Goal: Information Seeking & Learning: Learn about a topic

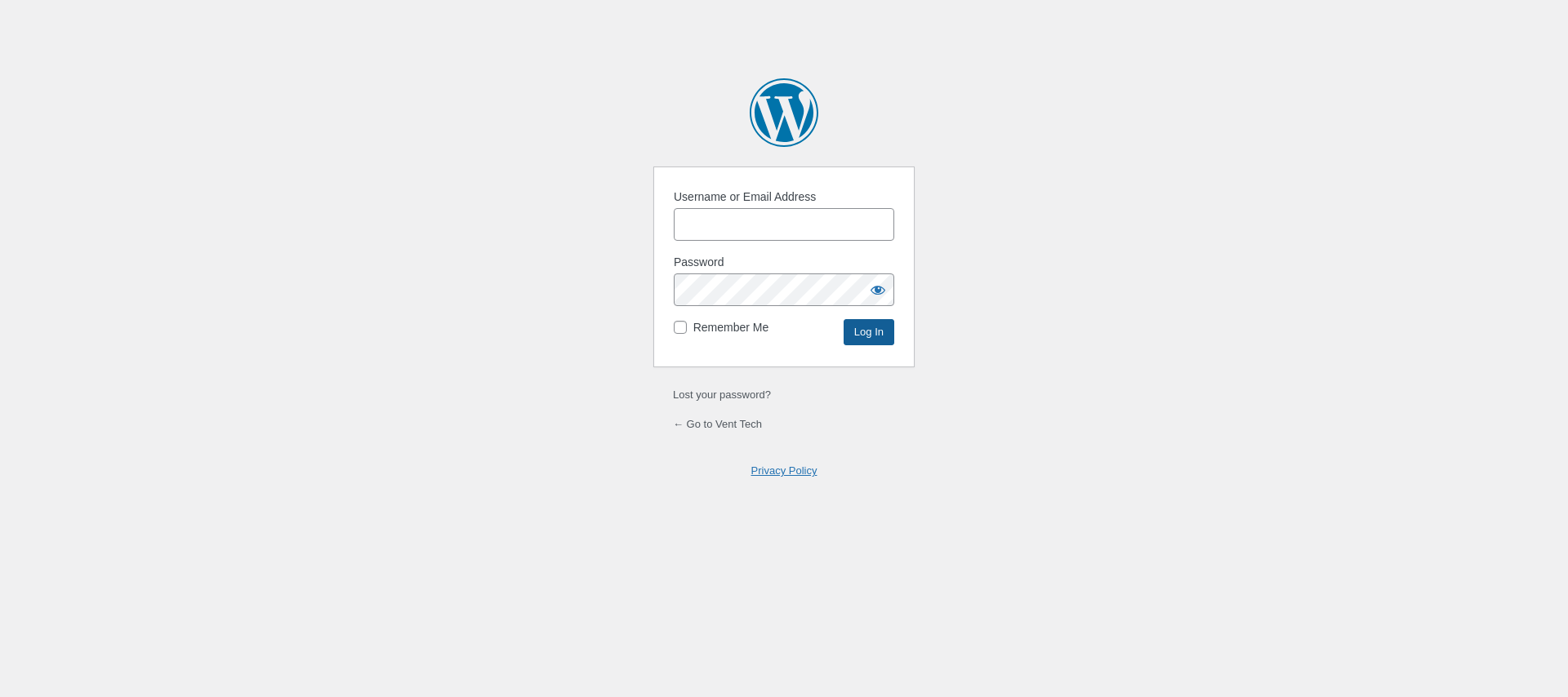
type input "ChrisMorgan"
click at [872, 344] on input "Log In" at bounding box center [869, 332] width 50 height 26
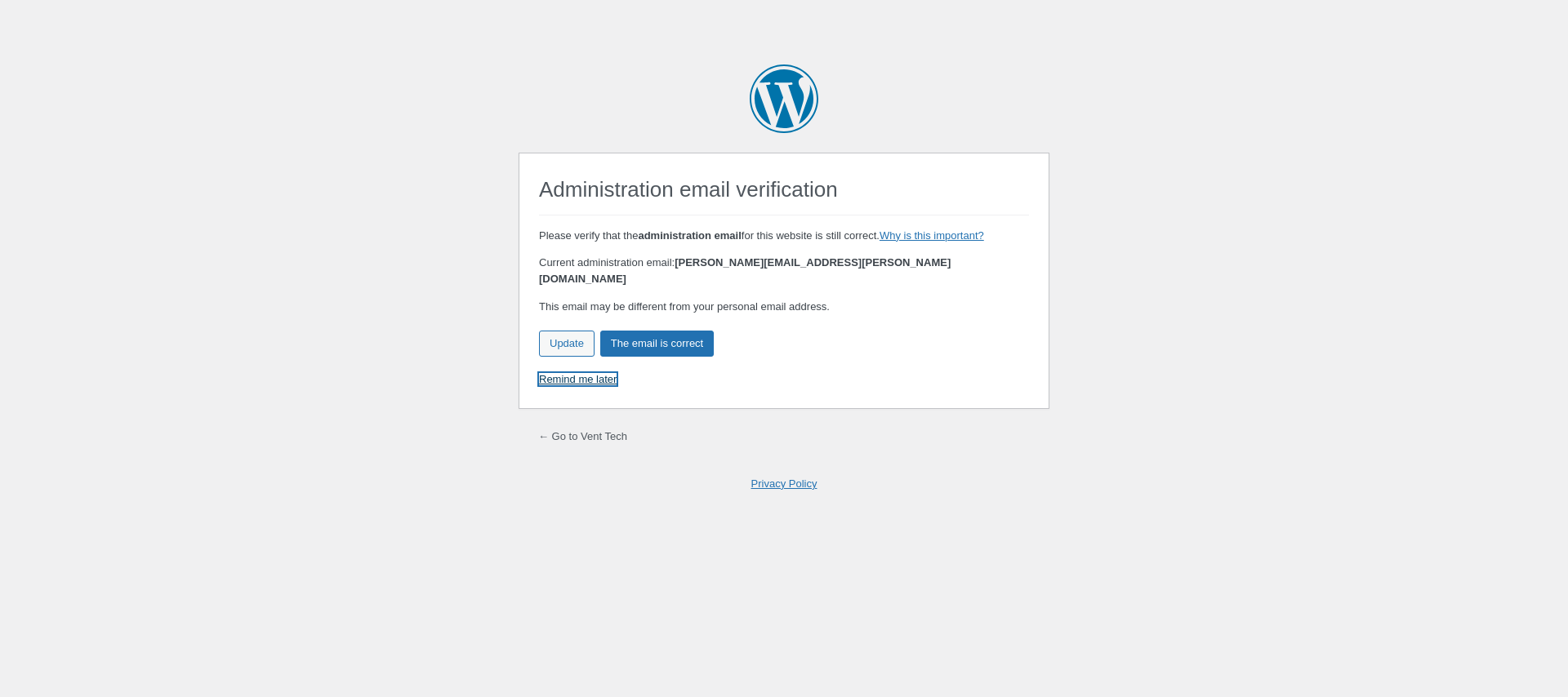
click at [564, 373] on link "Remind me later" at bounding box center [577, 379] width 77 height 13
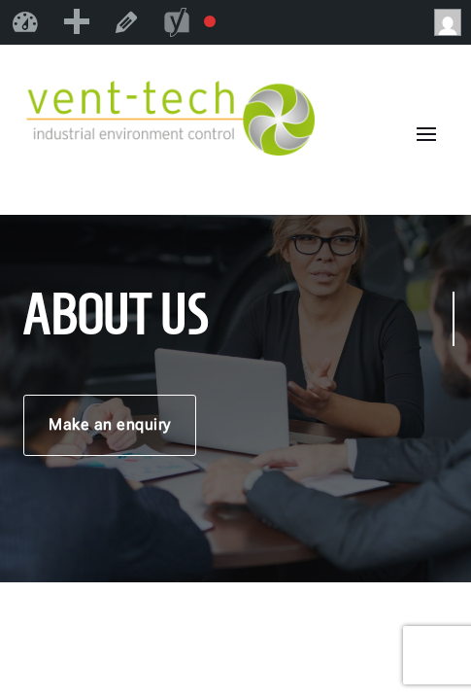
click at [238, 106] on img at bounding box center [169, 118] width 292 height 75
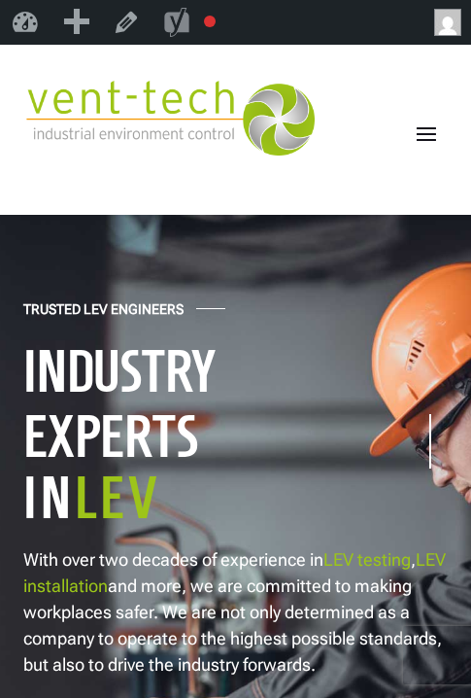
click at [431, 139] on span at bounding box center [426, 133] width 31 height 31
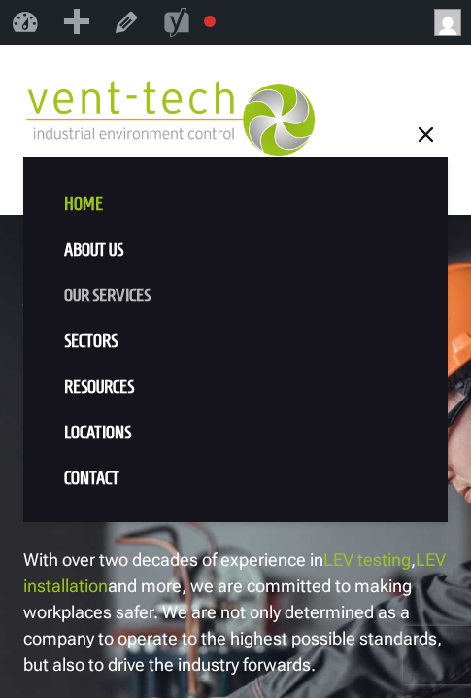
click at [113, 301] on link "Our Services" at bounding box center [236, 296] width 382 height 46
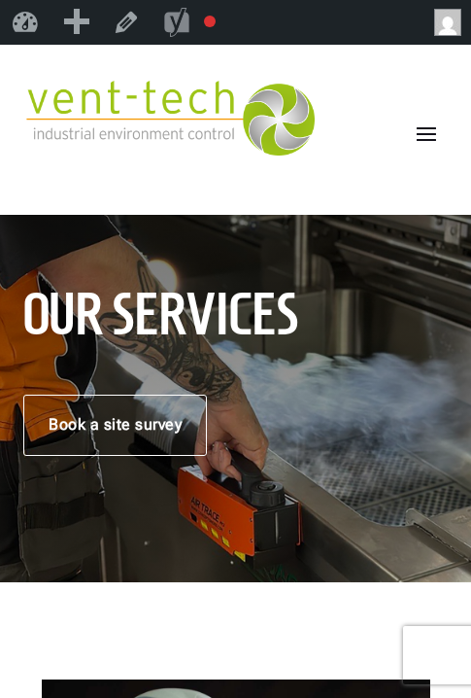
click at [432, 131] on span at bounding box center [426, 133] width 31 height 31
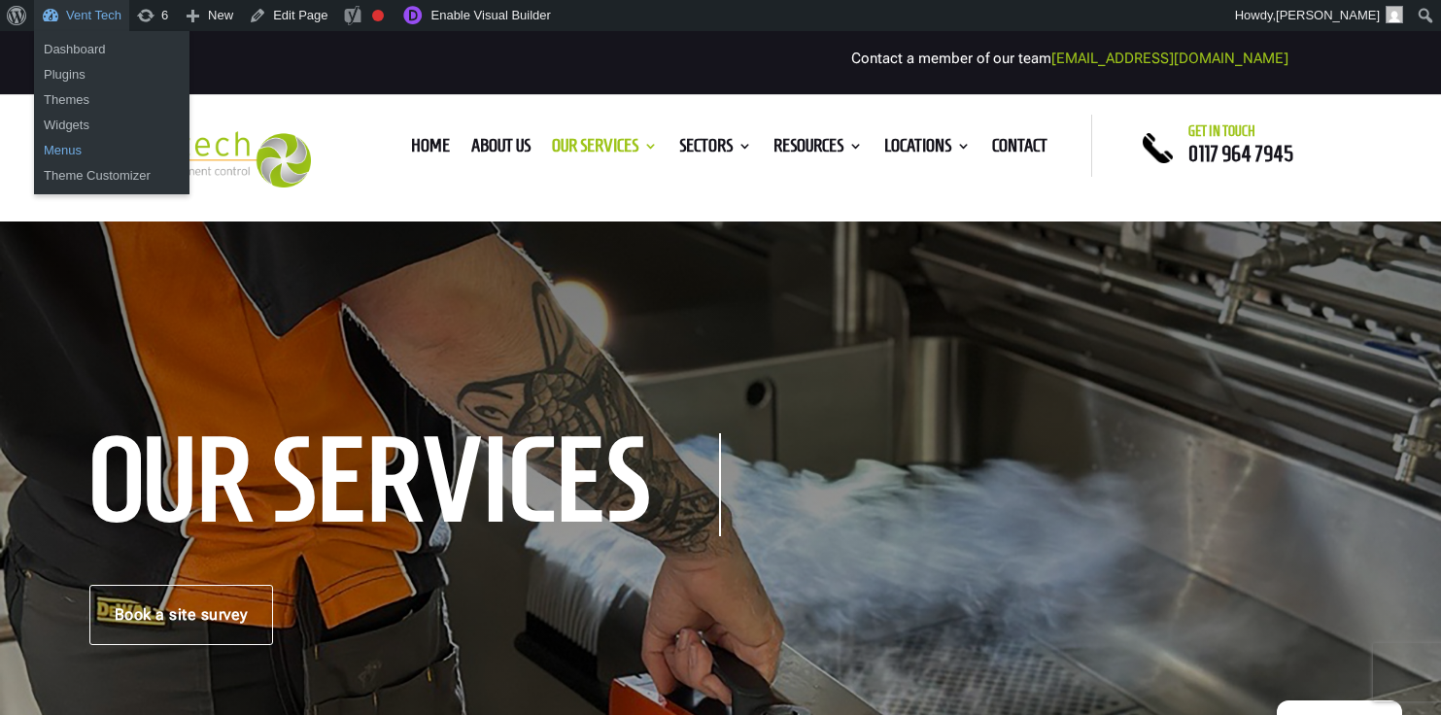
click at [61, 152] on link "Menus" at bounding box center [111, 150] width 155 height 25
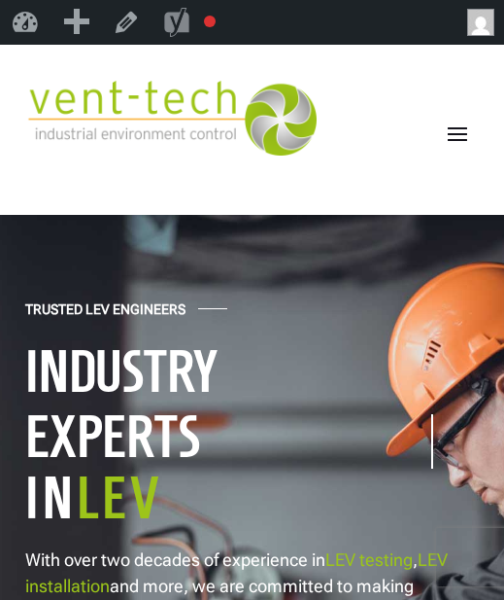
click at [454, 139] on span at bounding box center [457, 133] width 31 height 31
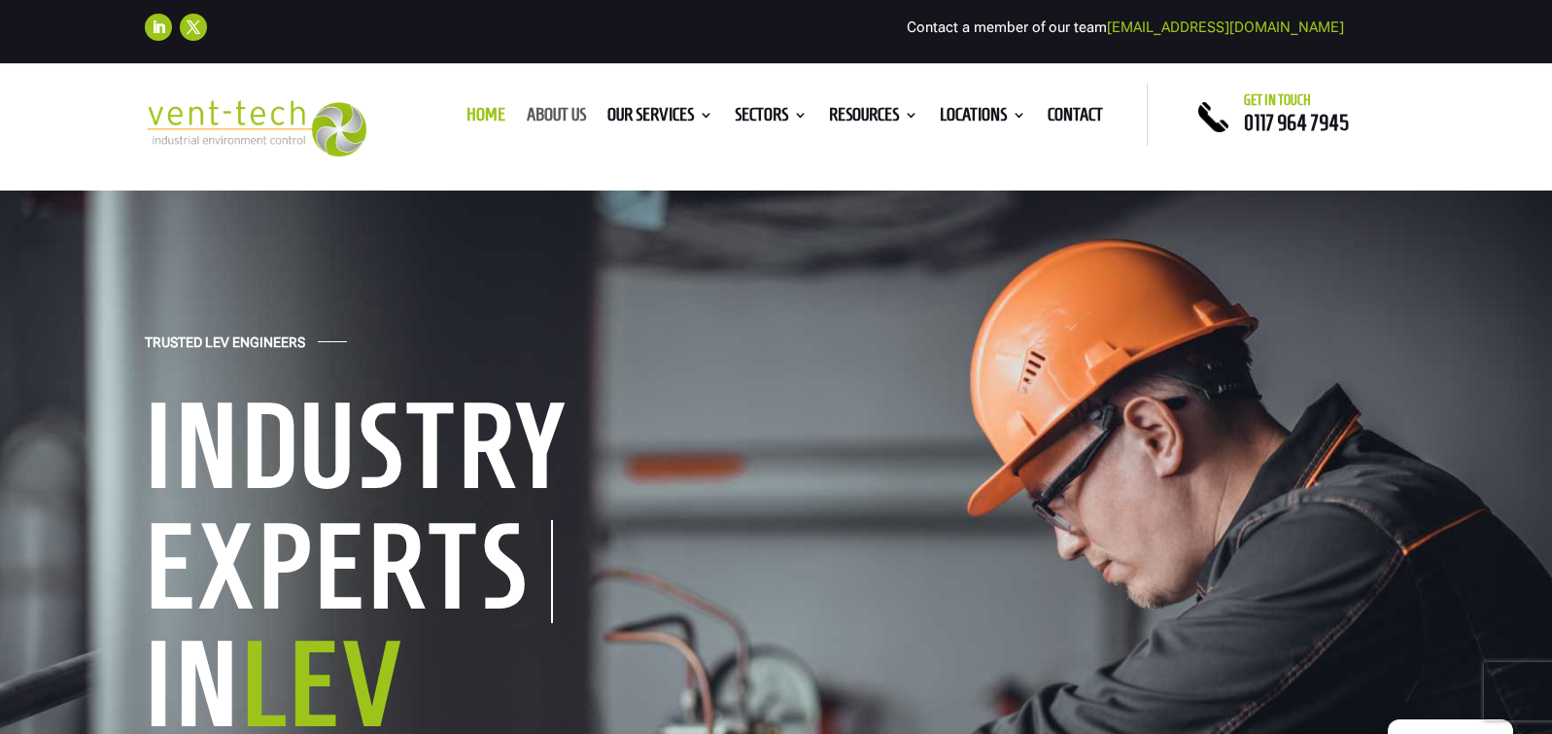
click at [548, 112] on link "About us" at bounding box center [556, 118] width 59 height 21
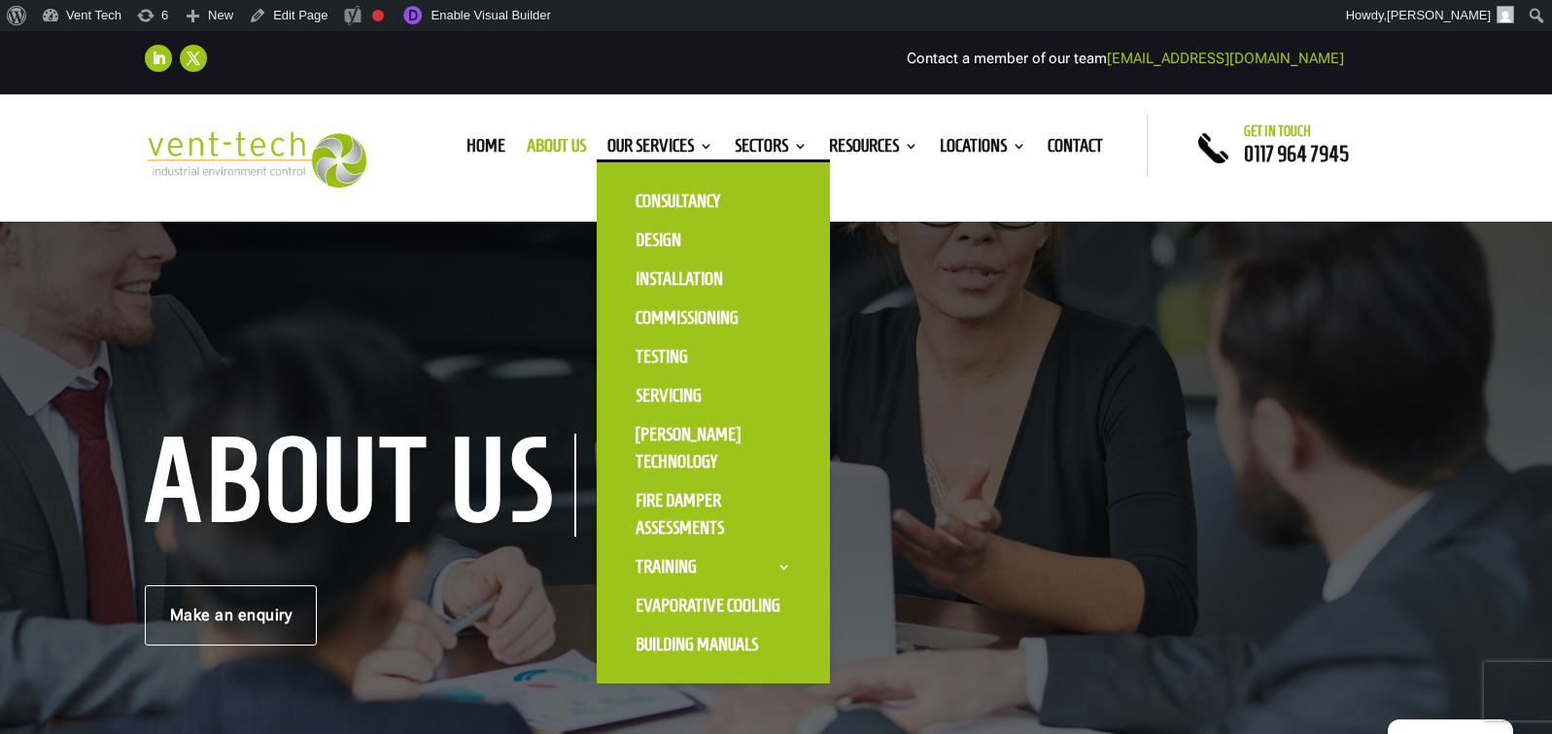
click at [643, 161] on ul "Consultancy Design Installation Commissioning Testing Servicing LEV Sensor Tech…" at bounding box center [713, 421] width 233 height 524
click at [644, 150] on link "Our Services" at bounding box center [660, 149] width 106 height 21
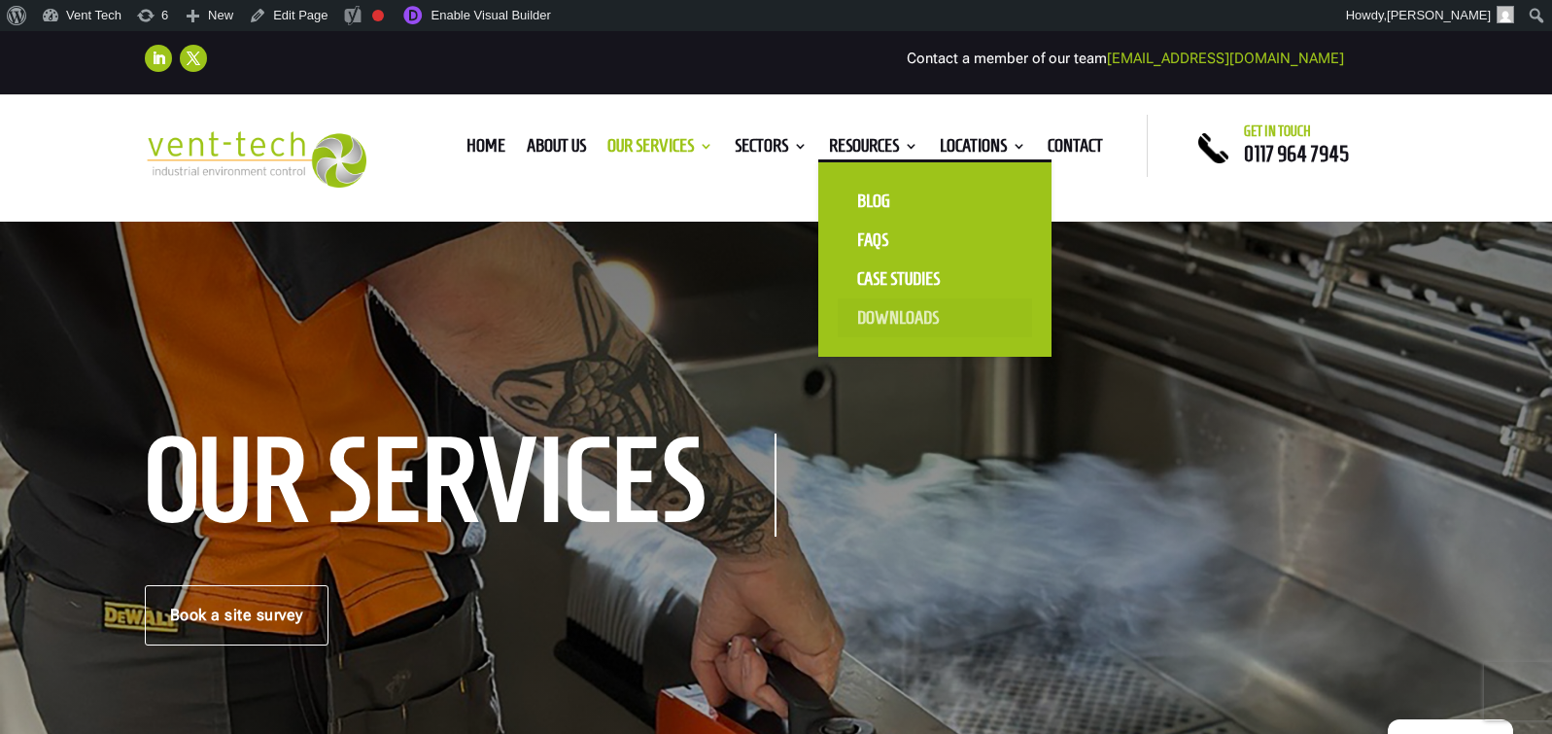
click at [883, 327] on link "Downloads" at bounding box center [935, 317] width 194 height 39
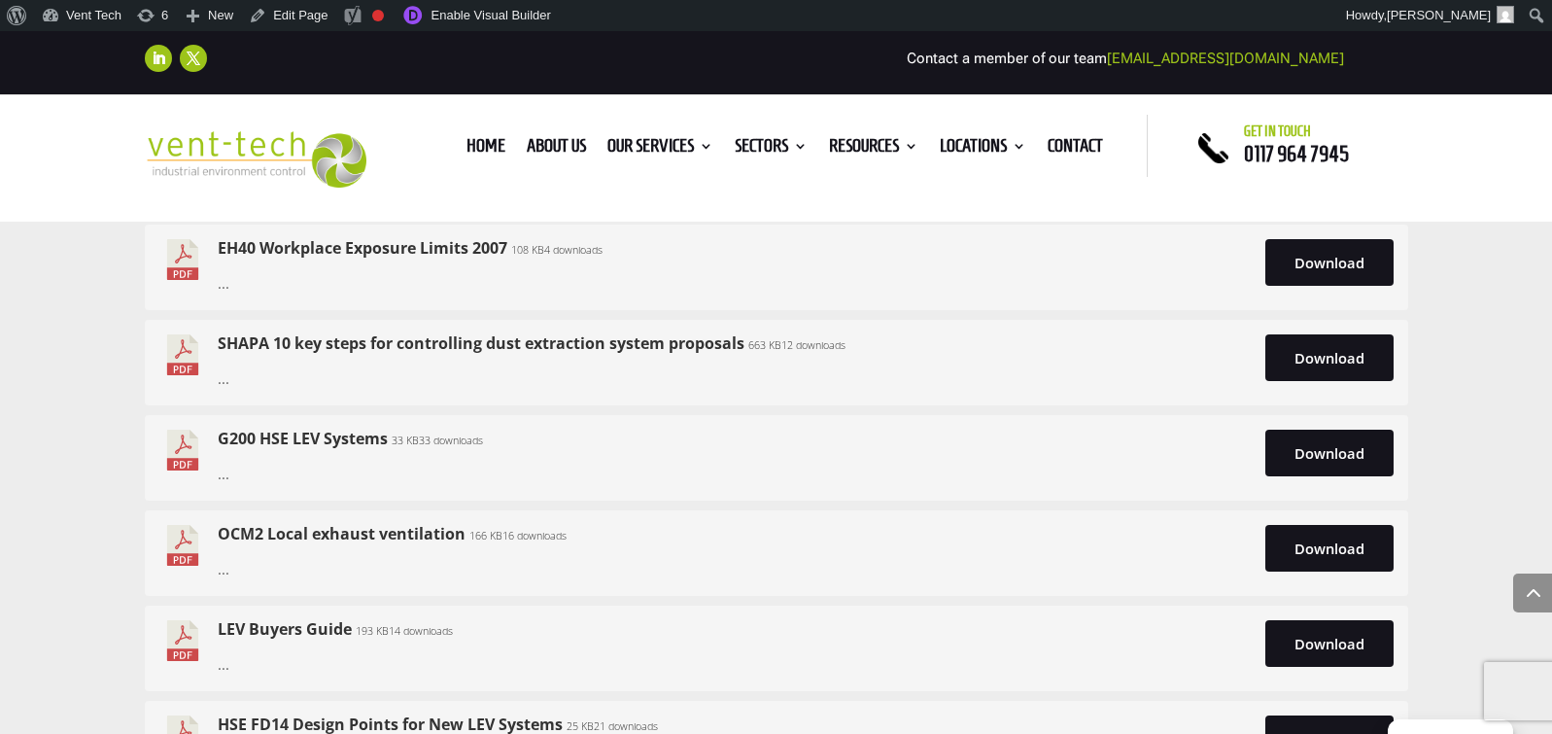
scroll to position [4223, 0]
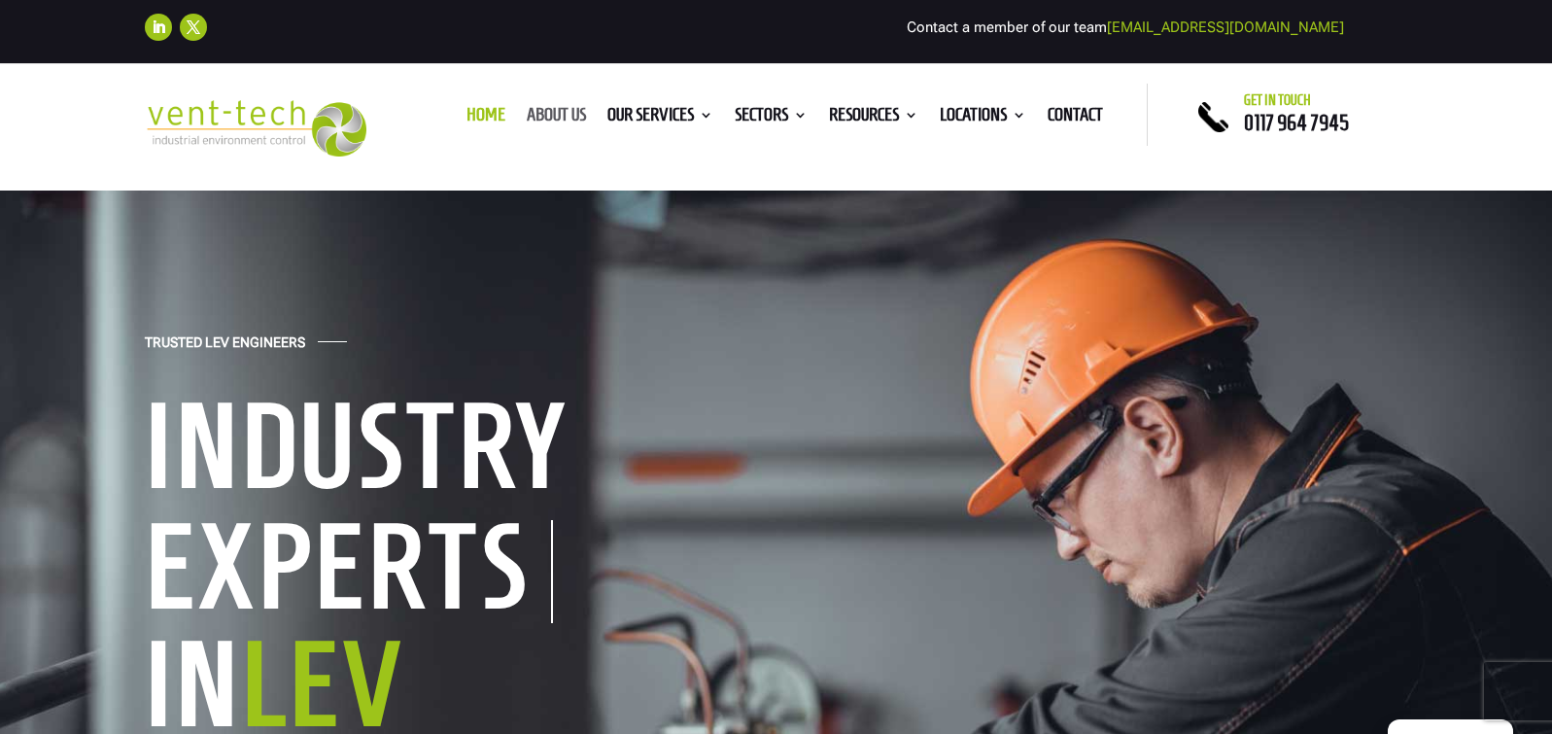
click at [551, 117] on link "About us" at bounding box center [556, 118] width 59 height 21
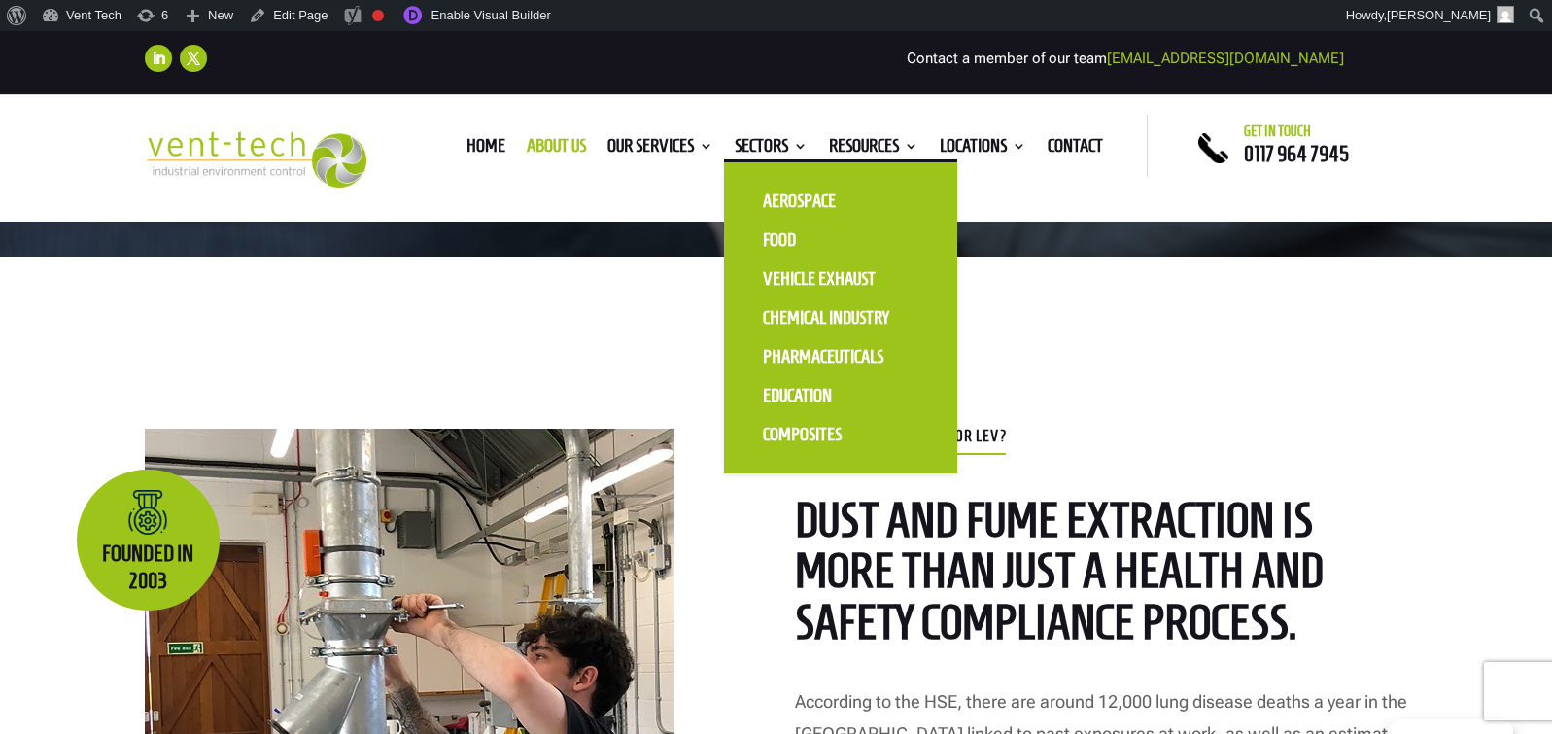
scroll to position [627, 0]
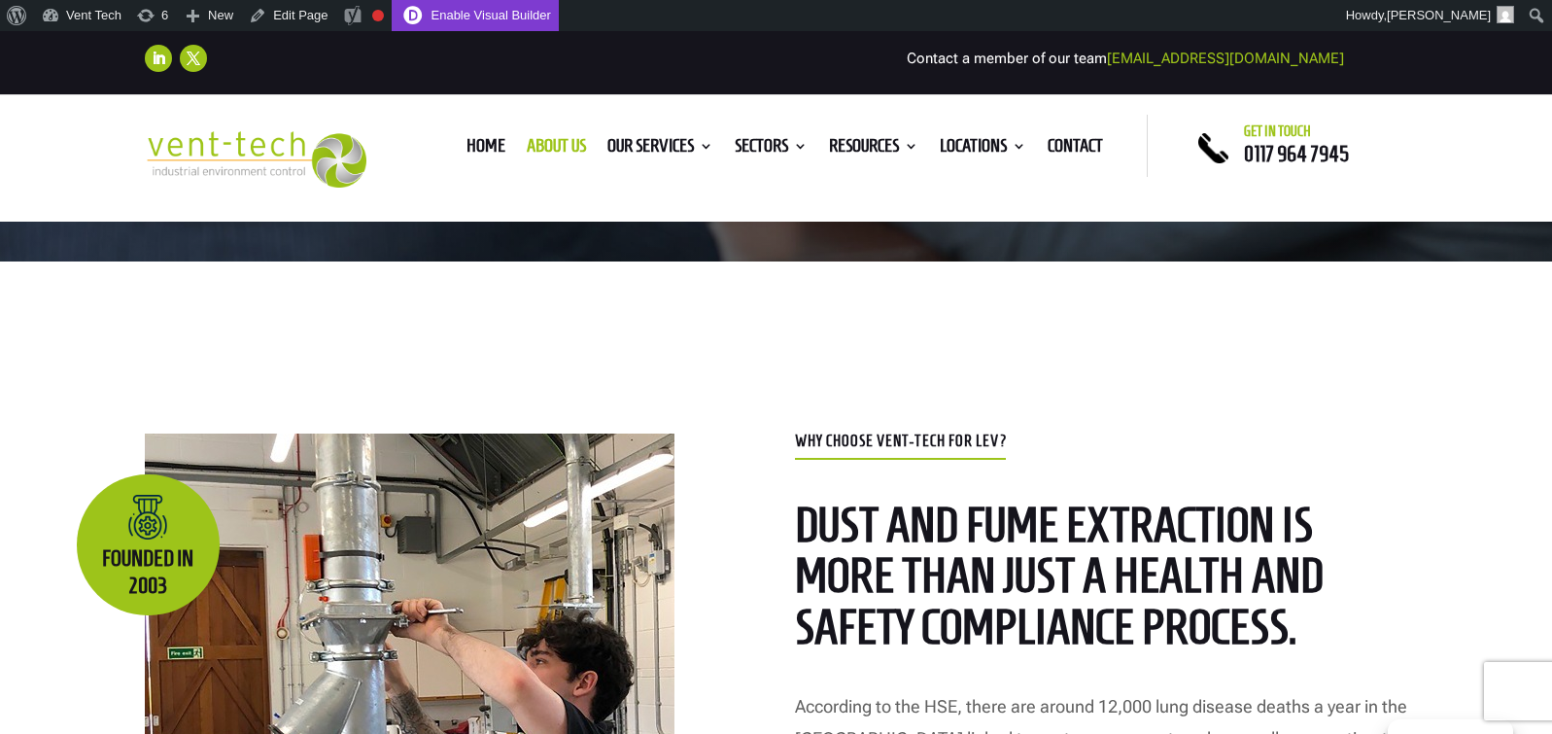
click at [483, 20] on link "Enable Visual Builder" at bounding box center [475, 15] width 167 height 31
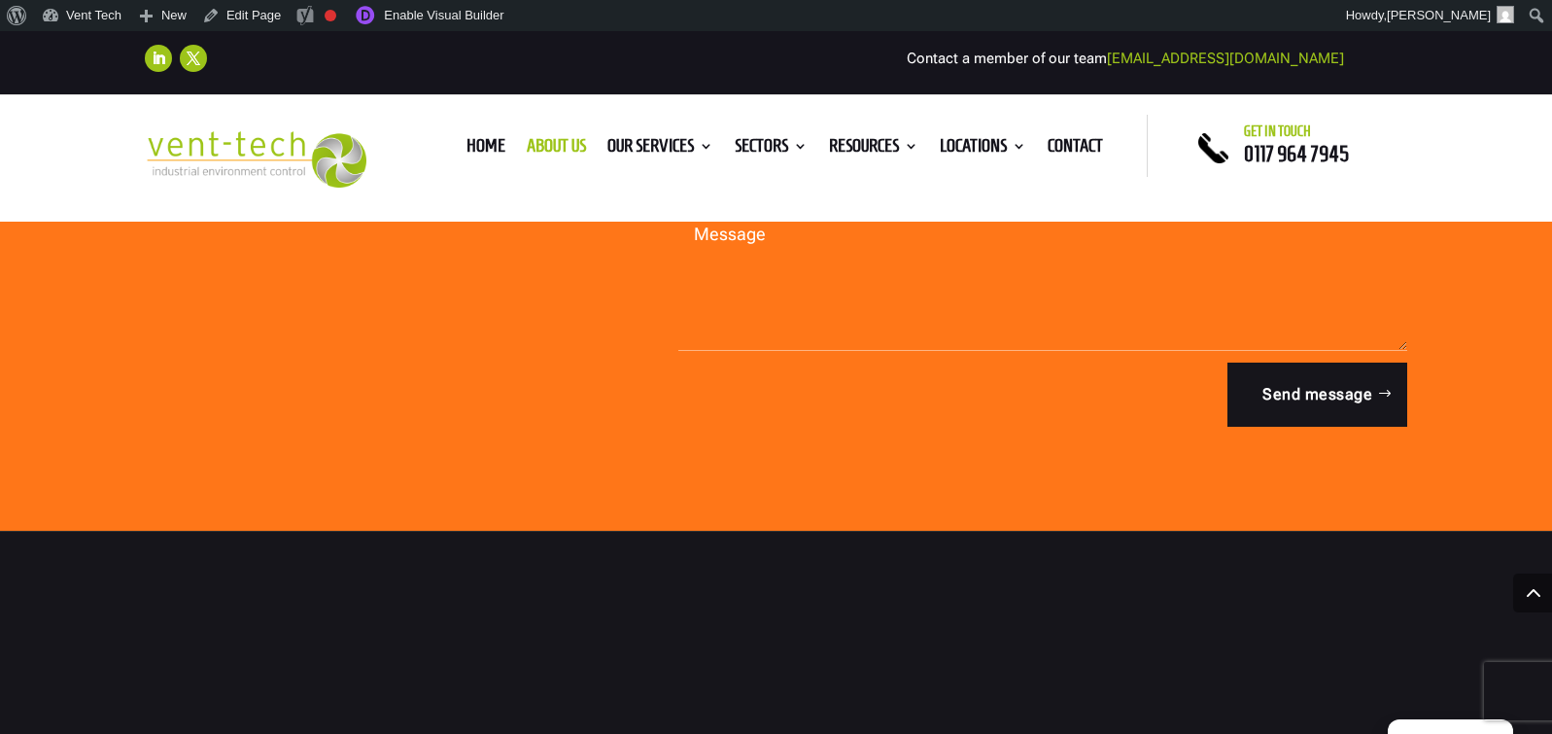
scroll to position [5971, 0]
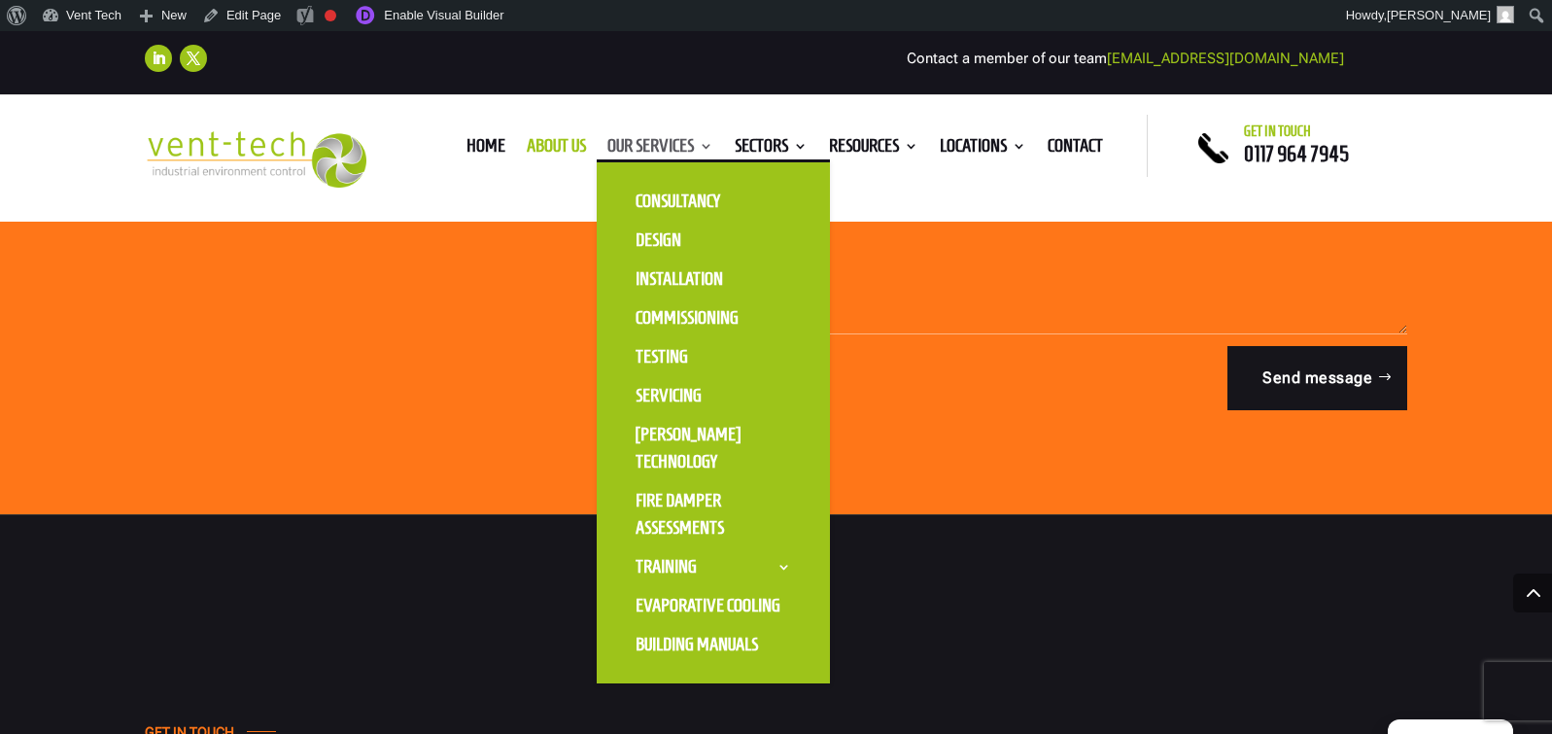
click at [663, 146] on link "Our Services" at bounding box center [660, 149] width 106 height 21
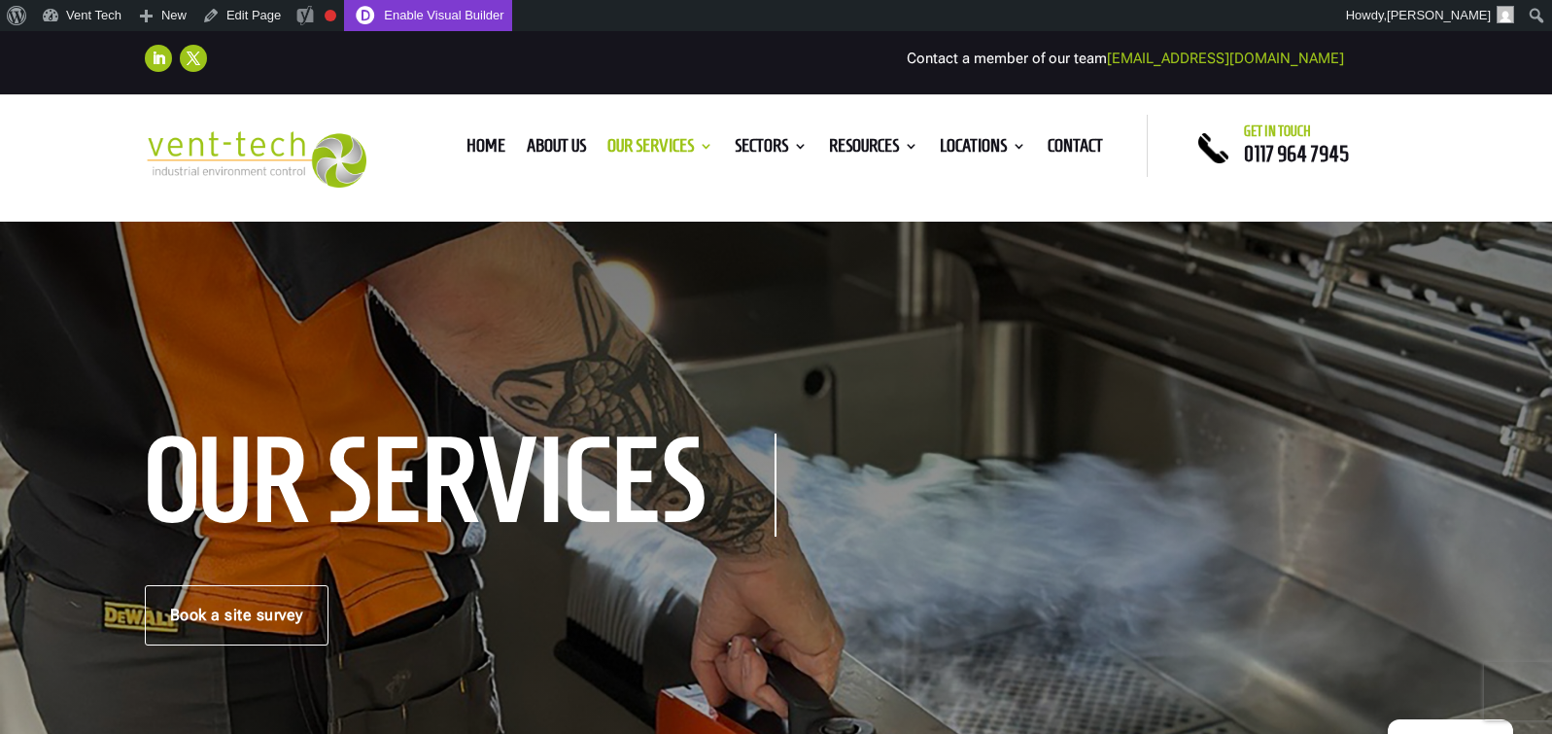
click at [437, 16] on link "Enable Visual Builder" at bounding box center [427, 15] width 167 height 31
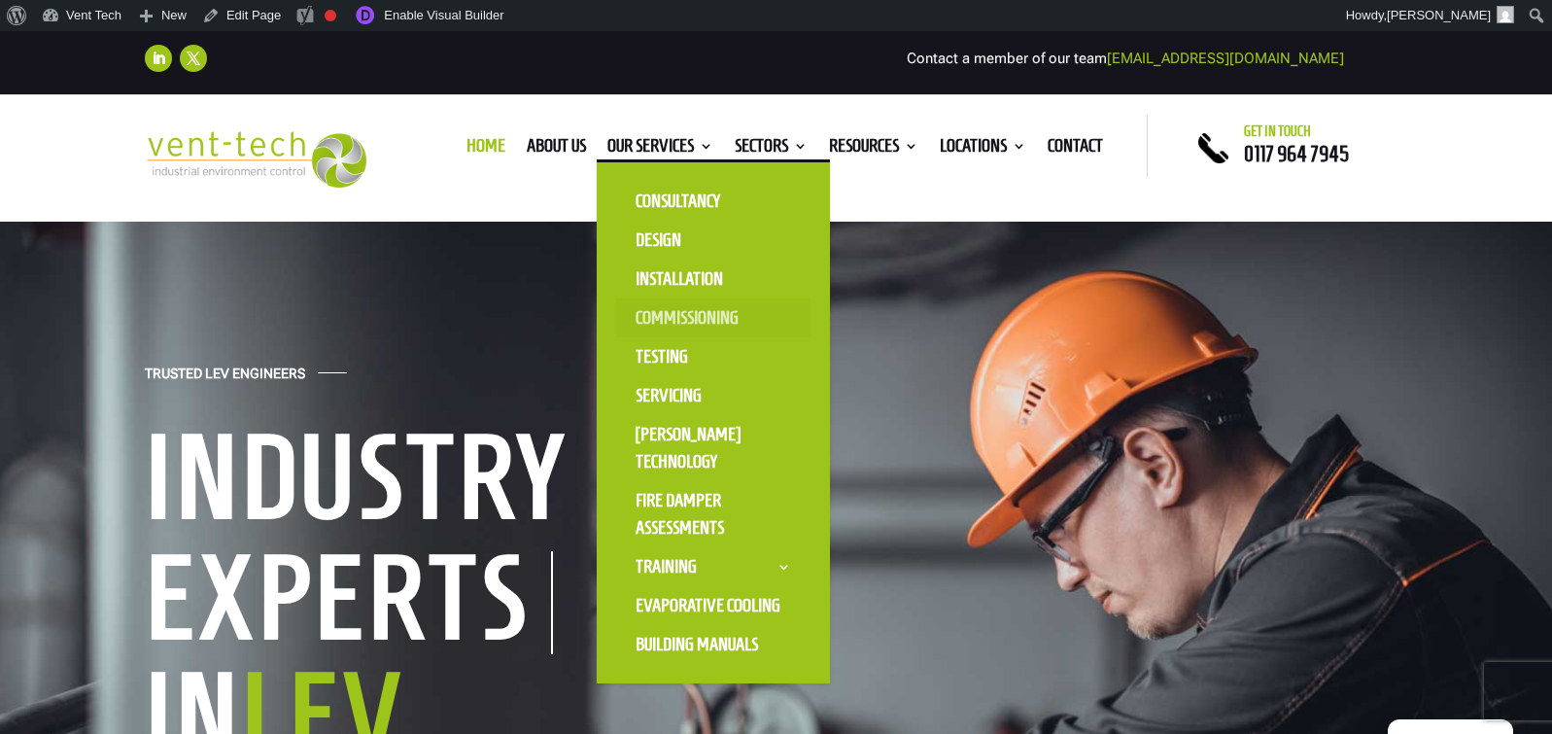
click at [654, 316] on link "Commissioning" at bounding box center [713, 317] width 194 height 39
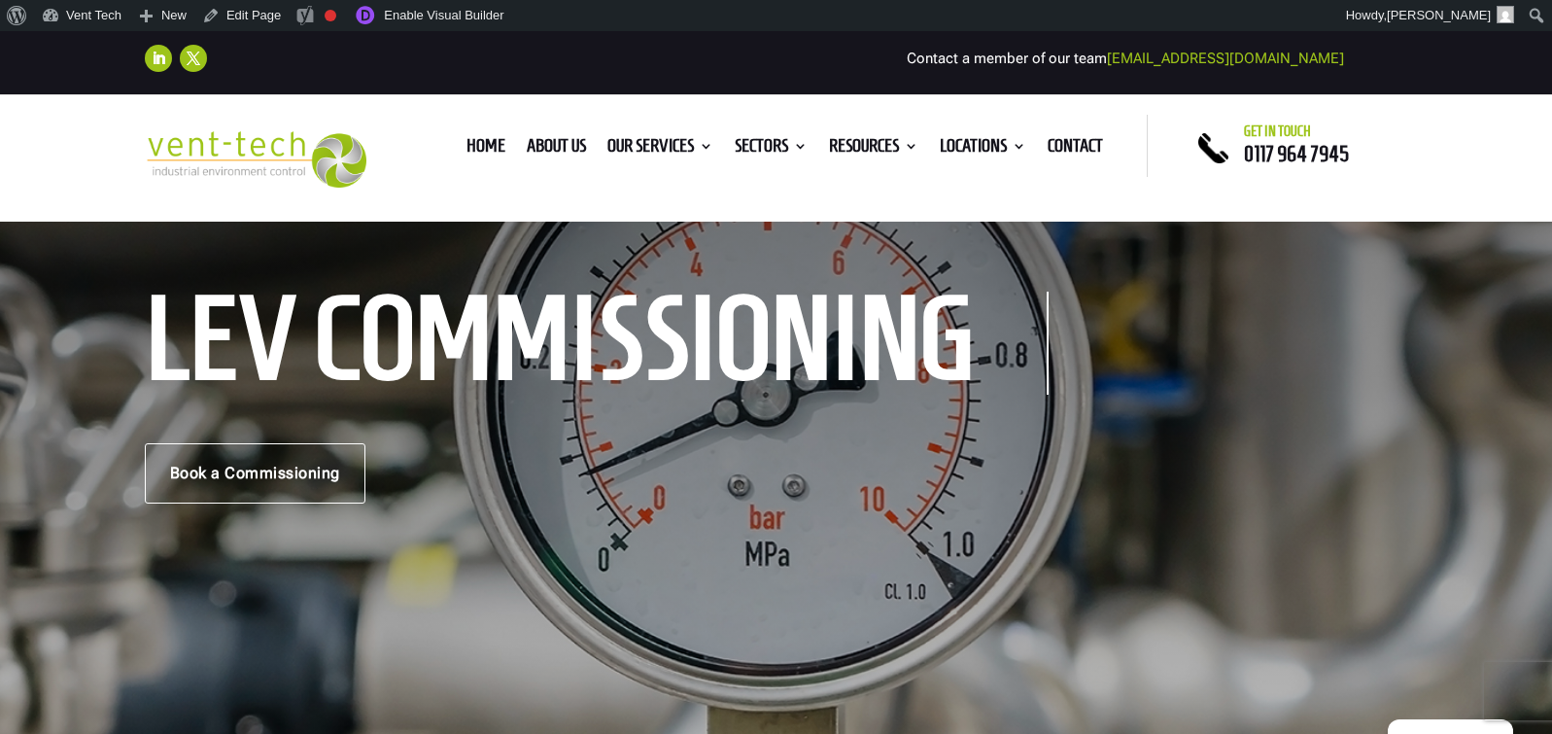
scroll to position [155, 0]
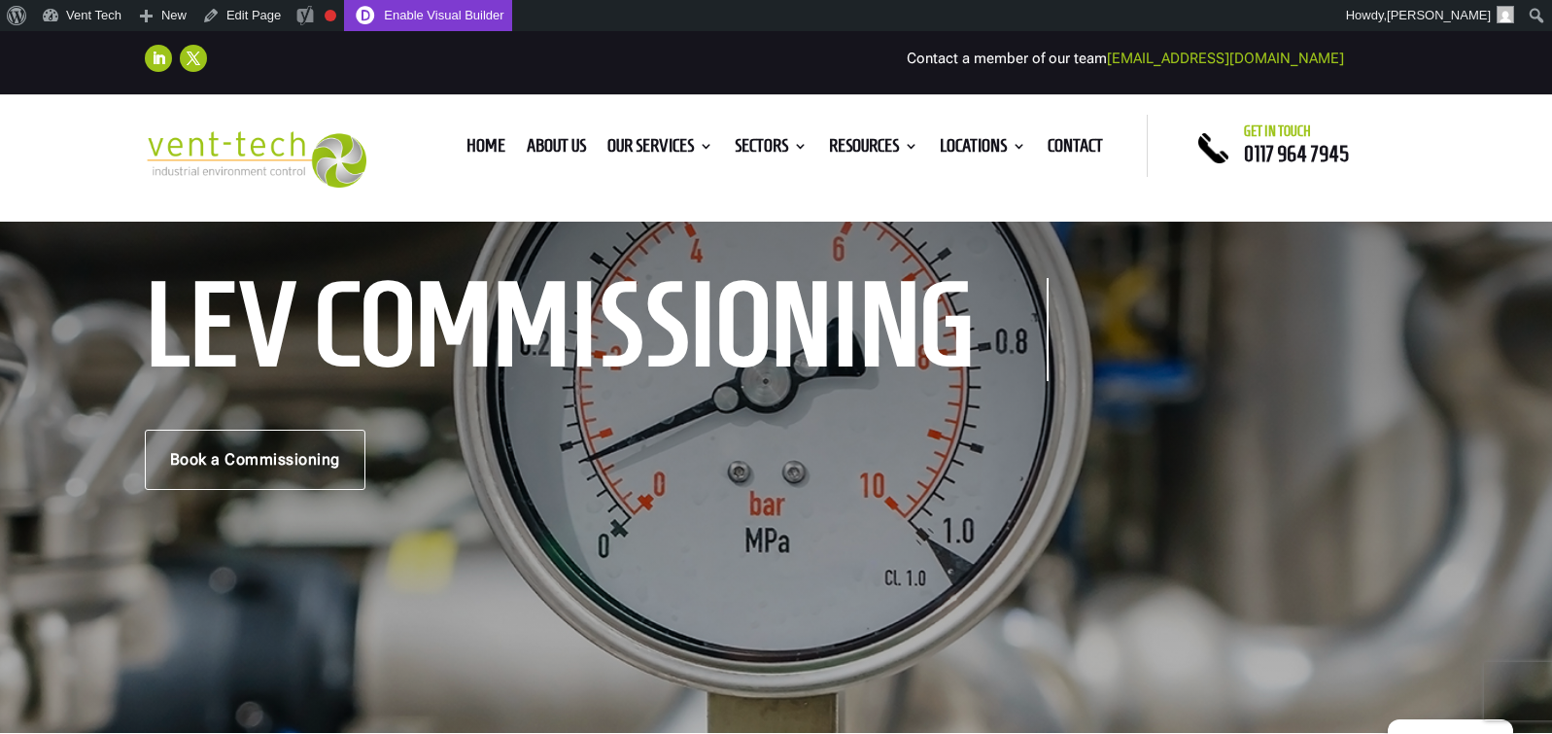
click at [445, 8] on link "Enable Visual Builder" at bounding box center [427, 15] width 167 height 31
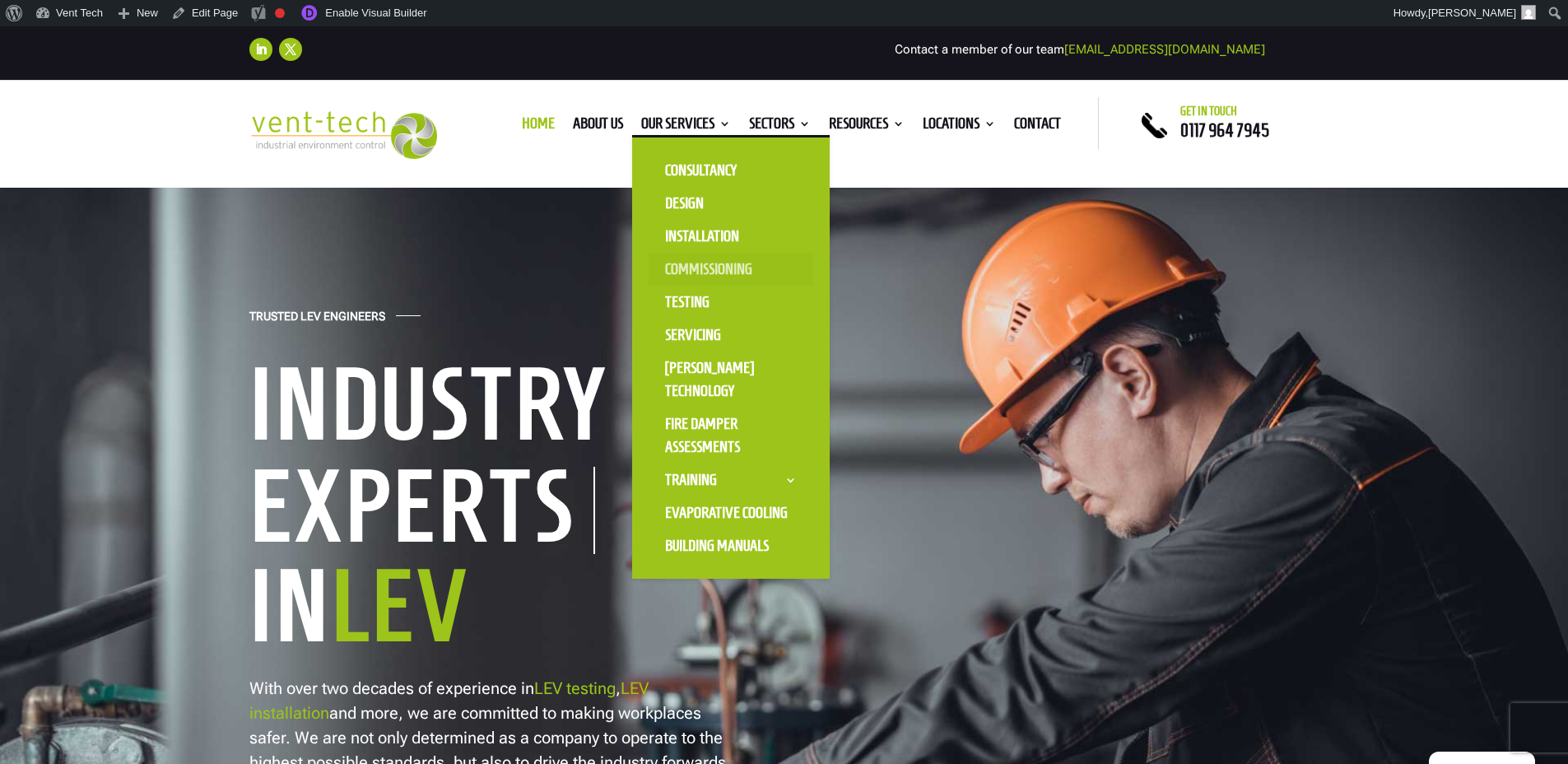
click at [681, 262] on link "Commissioning" at bounding box center [731, 269] width 164 height 33
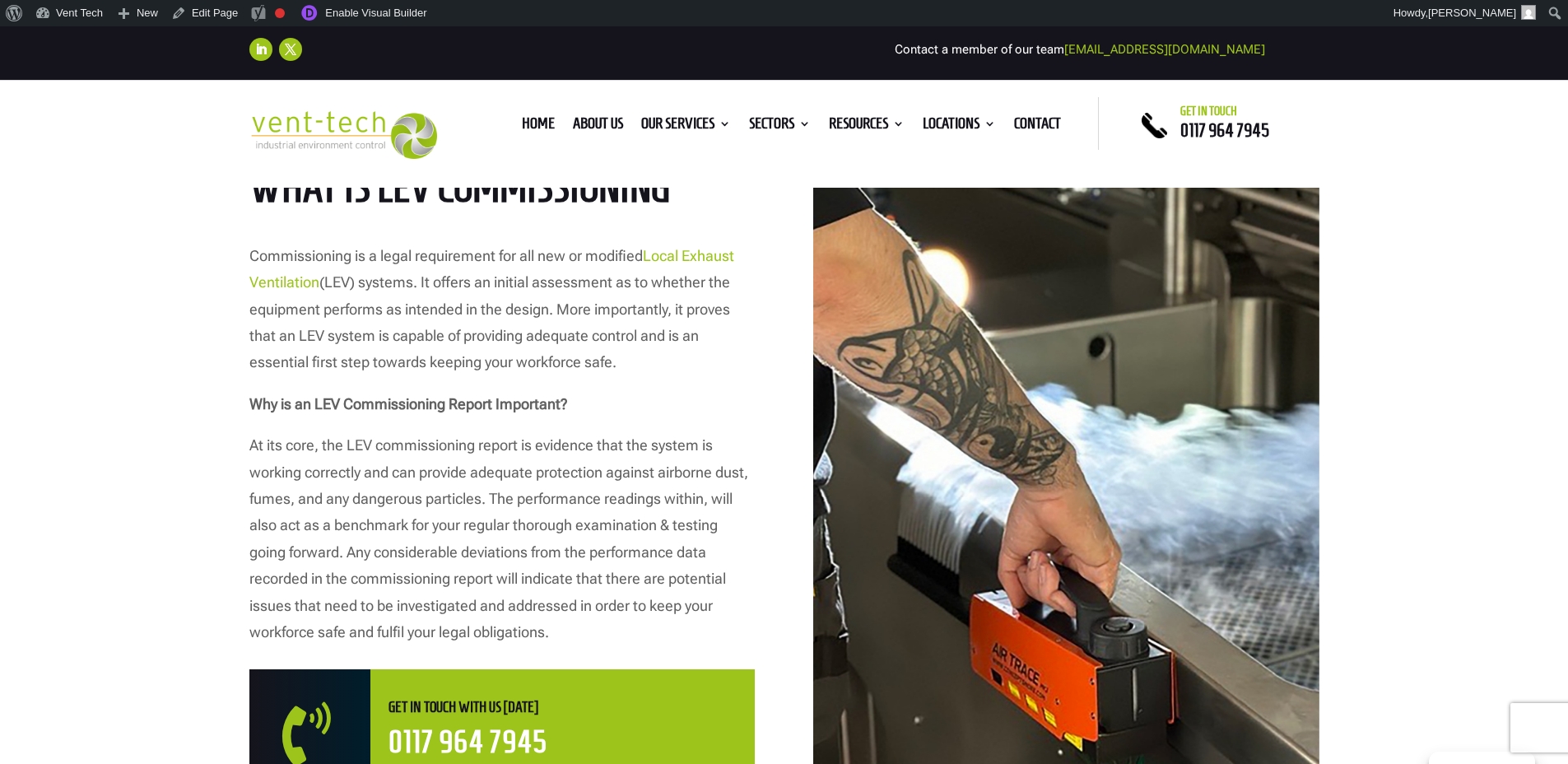
scroll to position [801, 0]
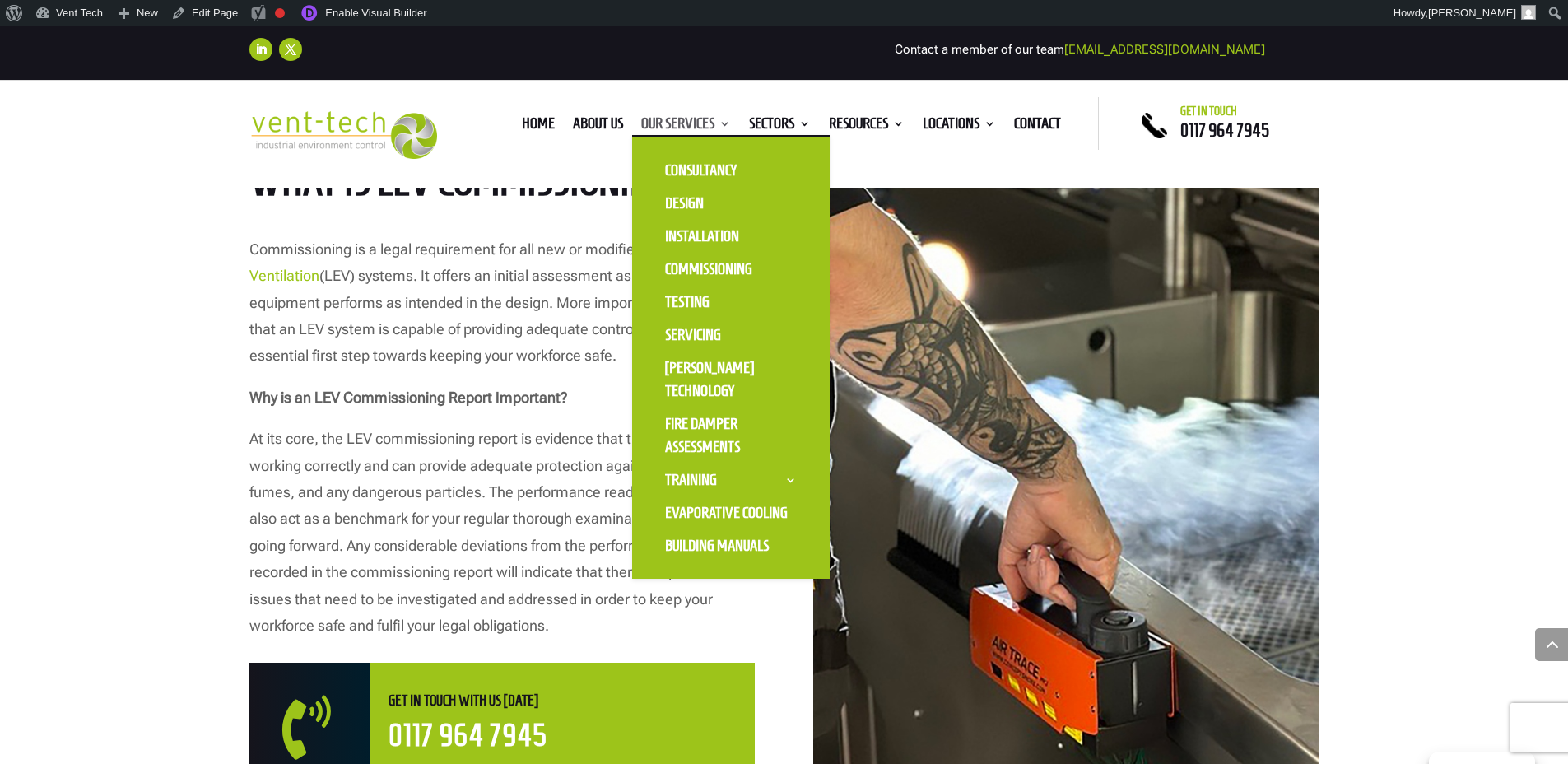
click at [667, 125] on link "Our Services" at bounding box center [686, 126] width 90 height 18
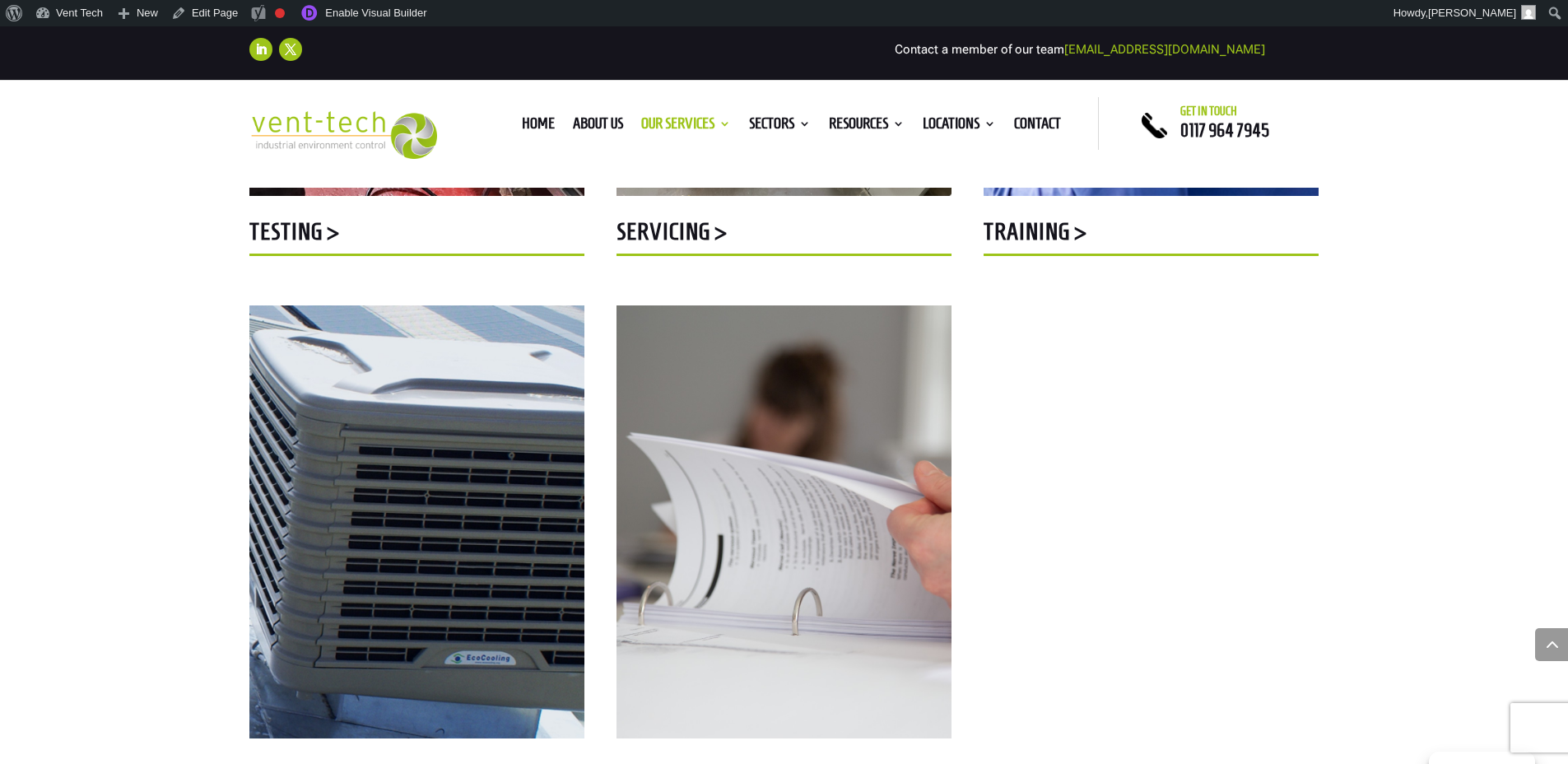
scroll to position [1617, 0]
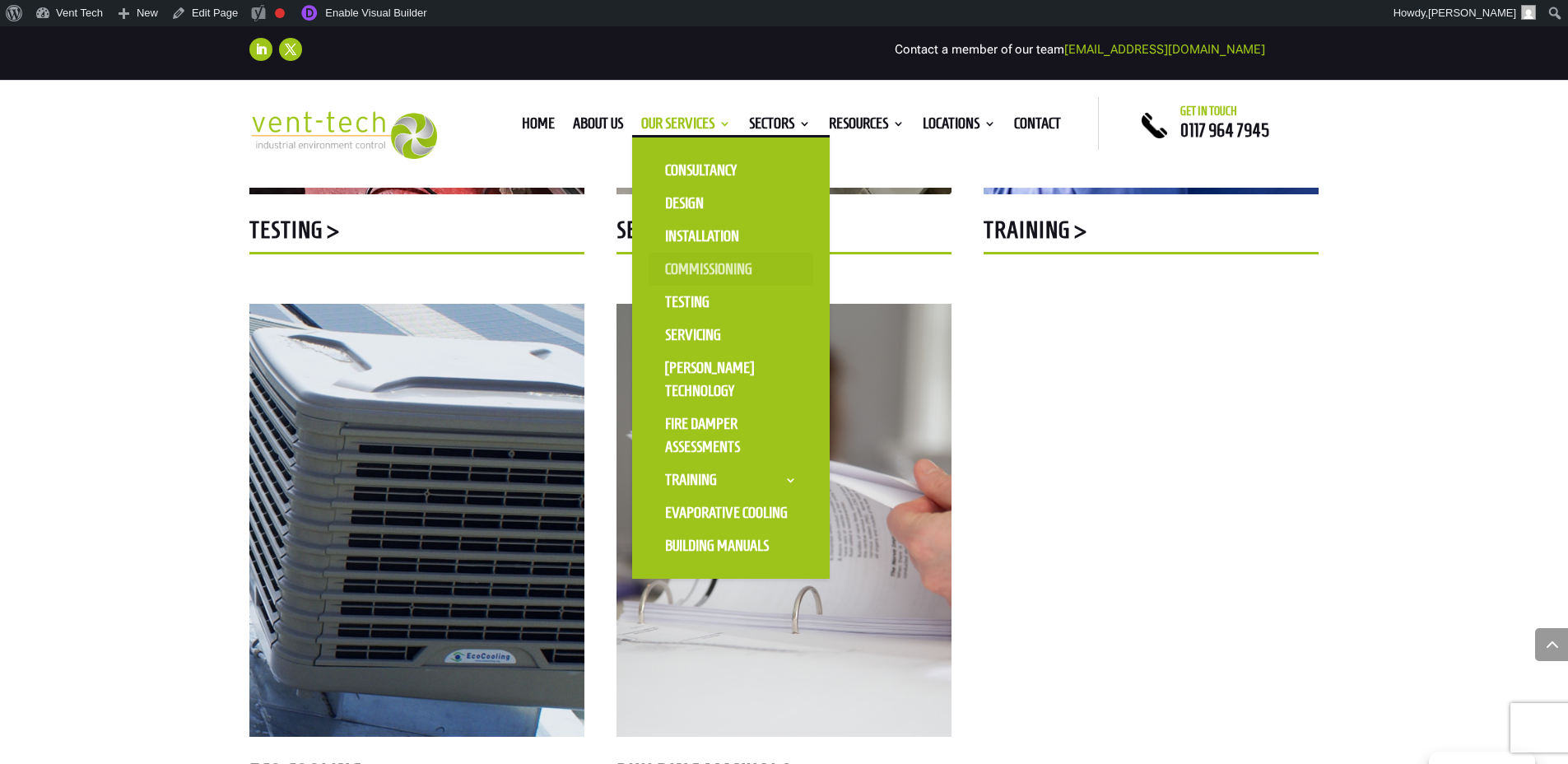
click at [684, 263] on link "Commissioning" at bounding box center [731, 269] width 164 height 33
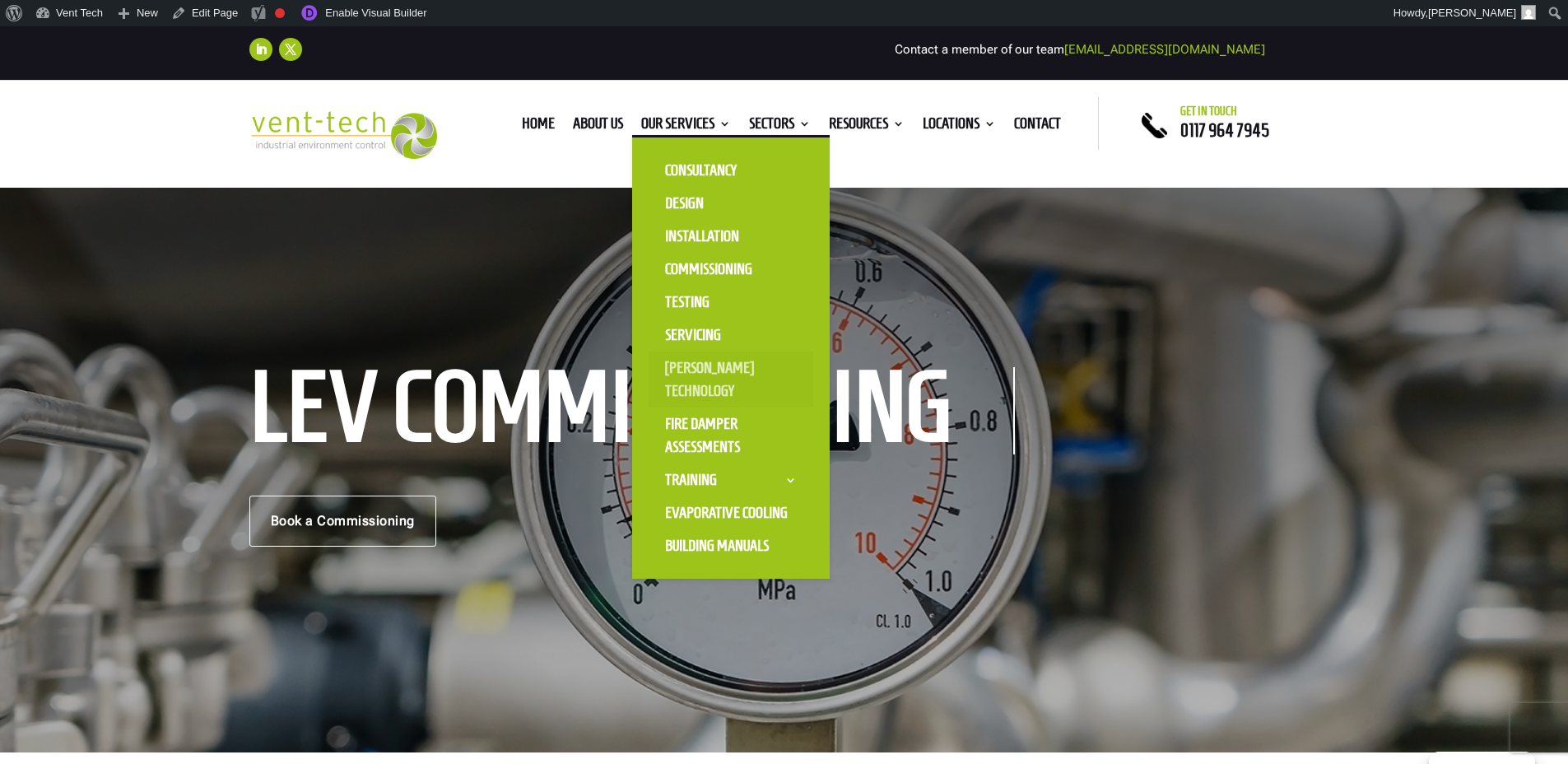
click at [691, 381] on link "[PERSON_NAME] Technology" at bounding box center [731, 379] width 164 height 56
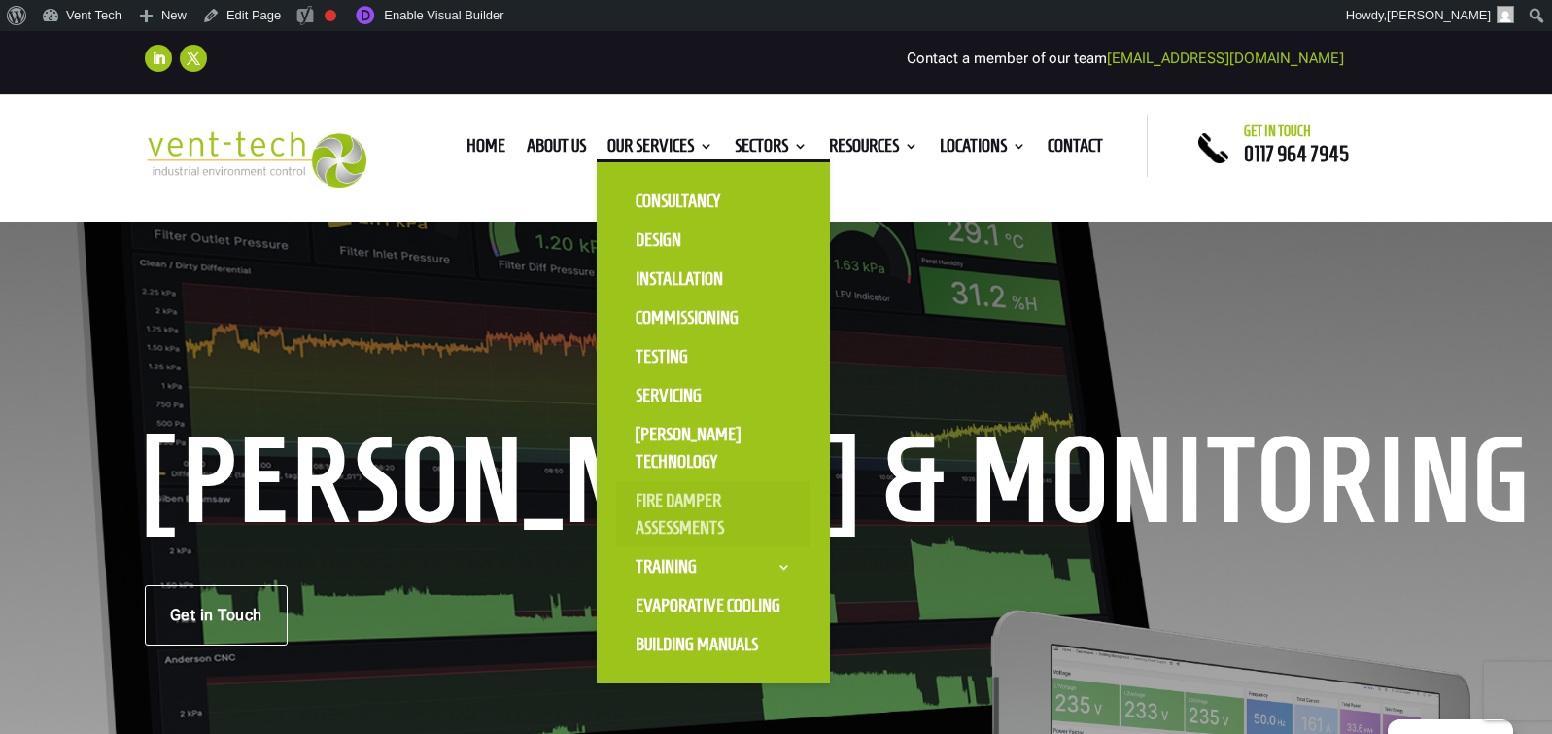
click at [696, 515] on link "Fire Damper Assessments" at bounding box center [713, 514] width 194 height 66
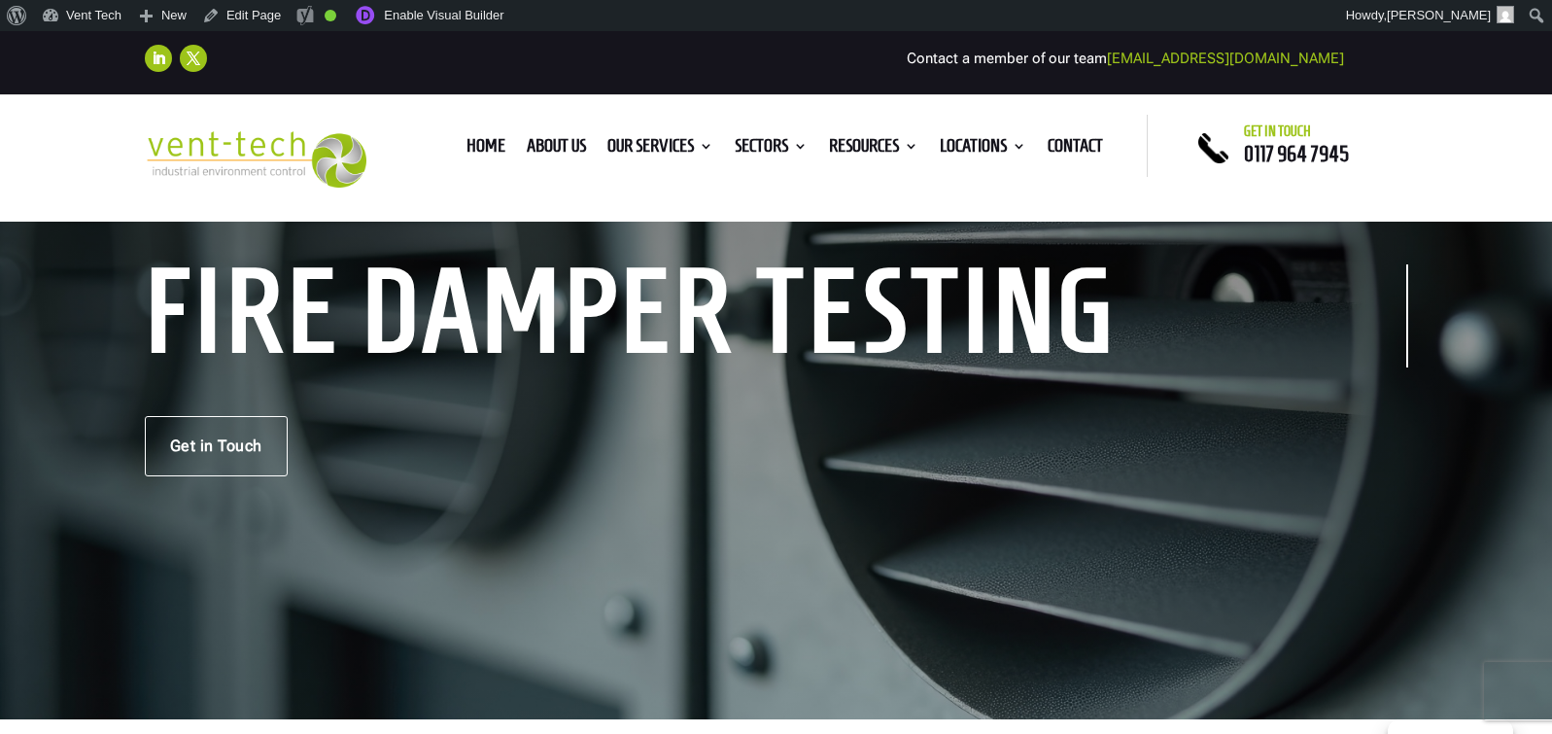
scroll to position [153, 0]
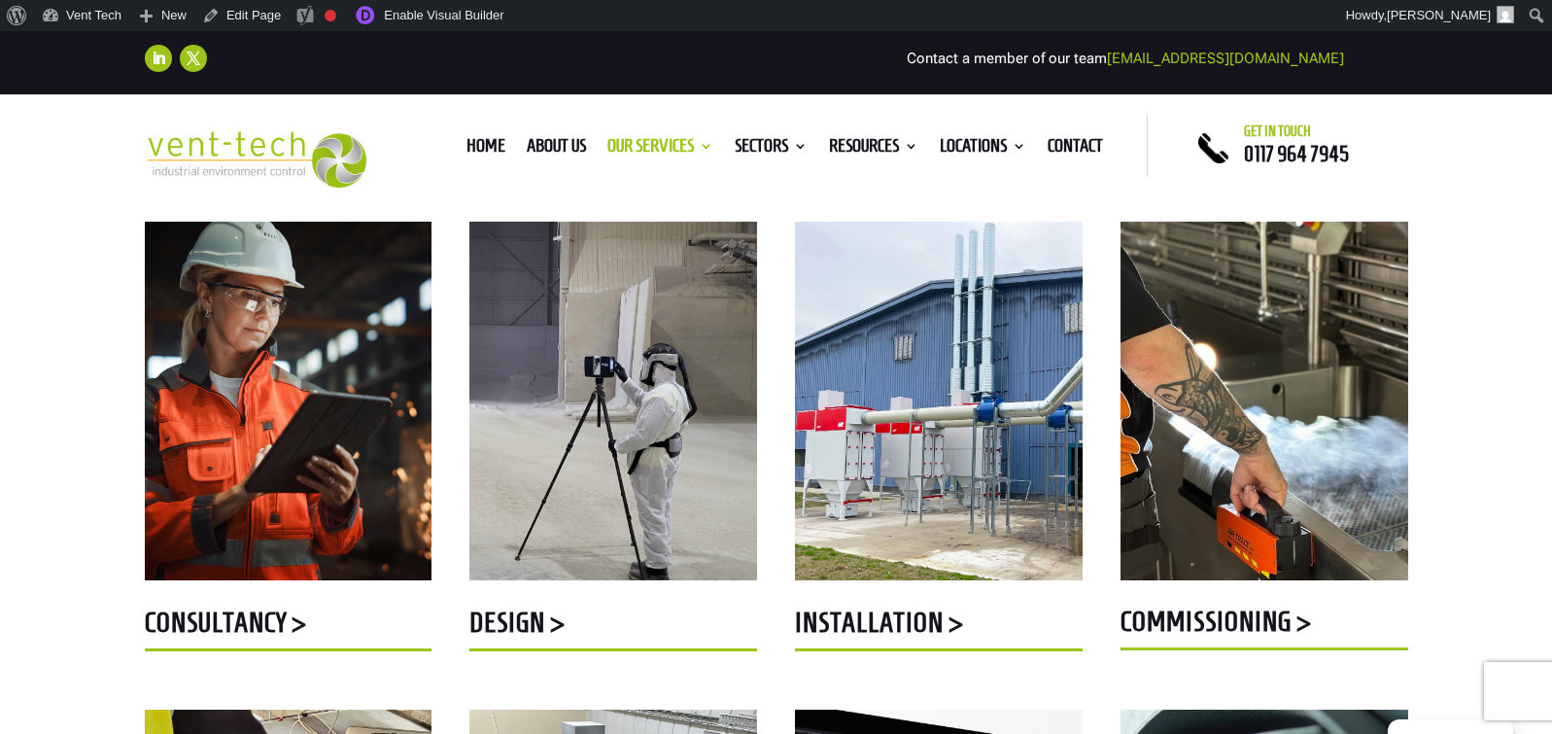
scroll to position [789, 0]
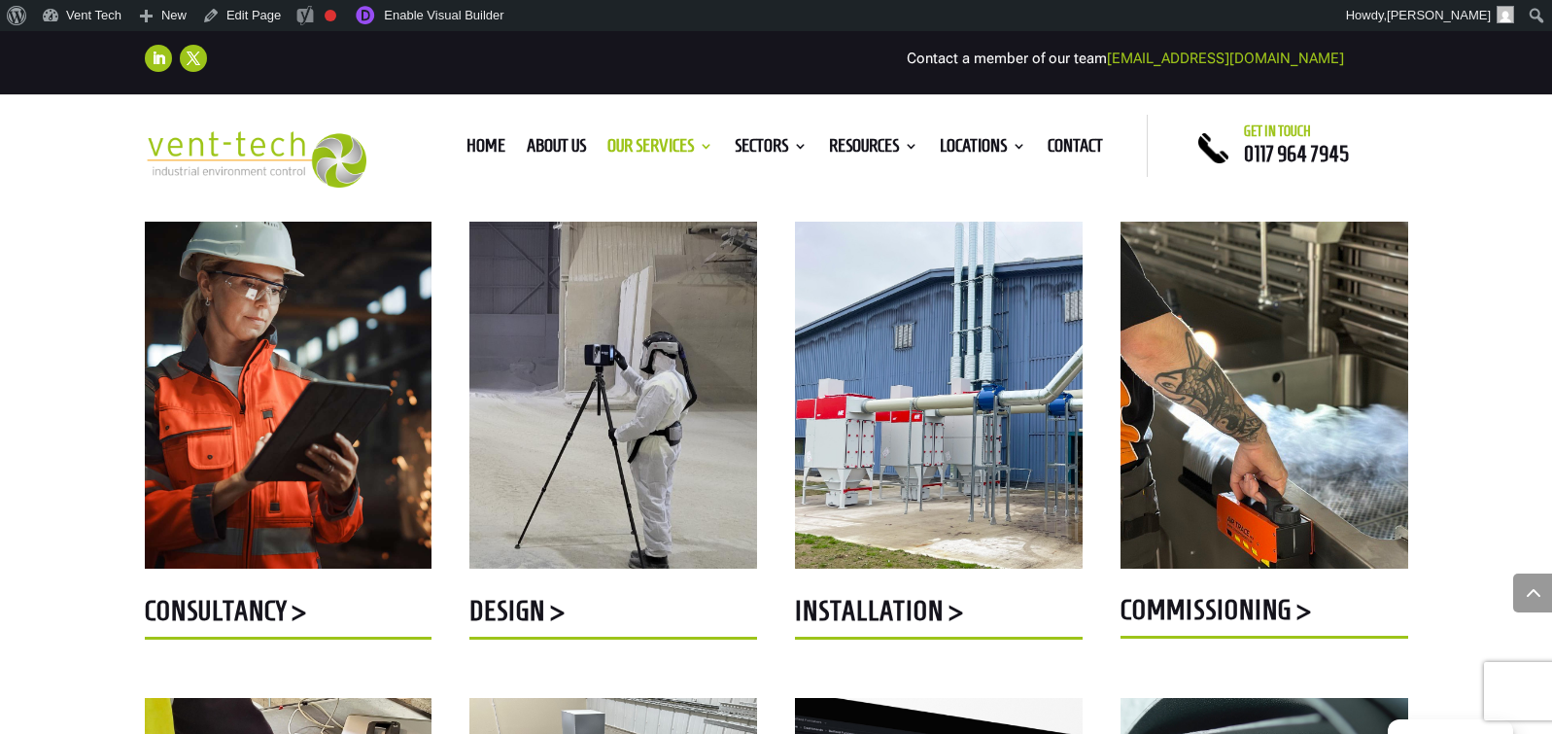
click at [256, 615] on h5 "Consultancy >" at bounding box center [289, 616] width 288 height 38
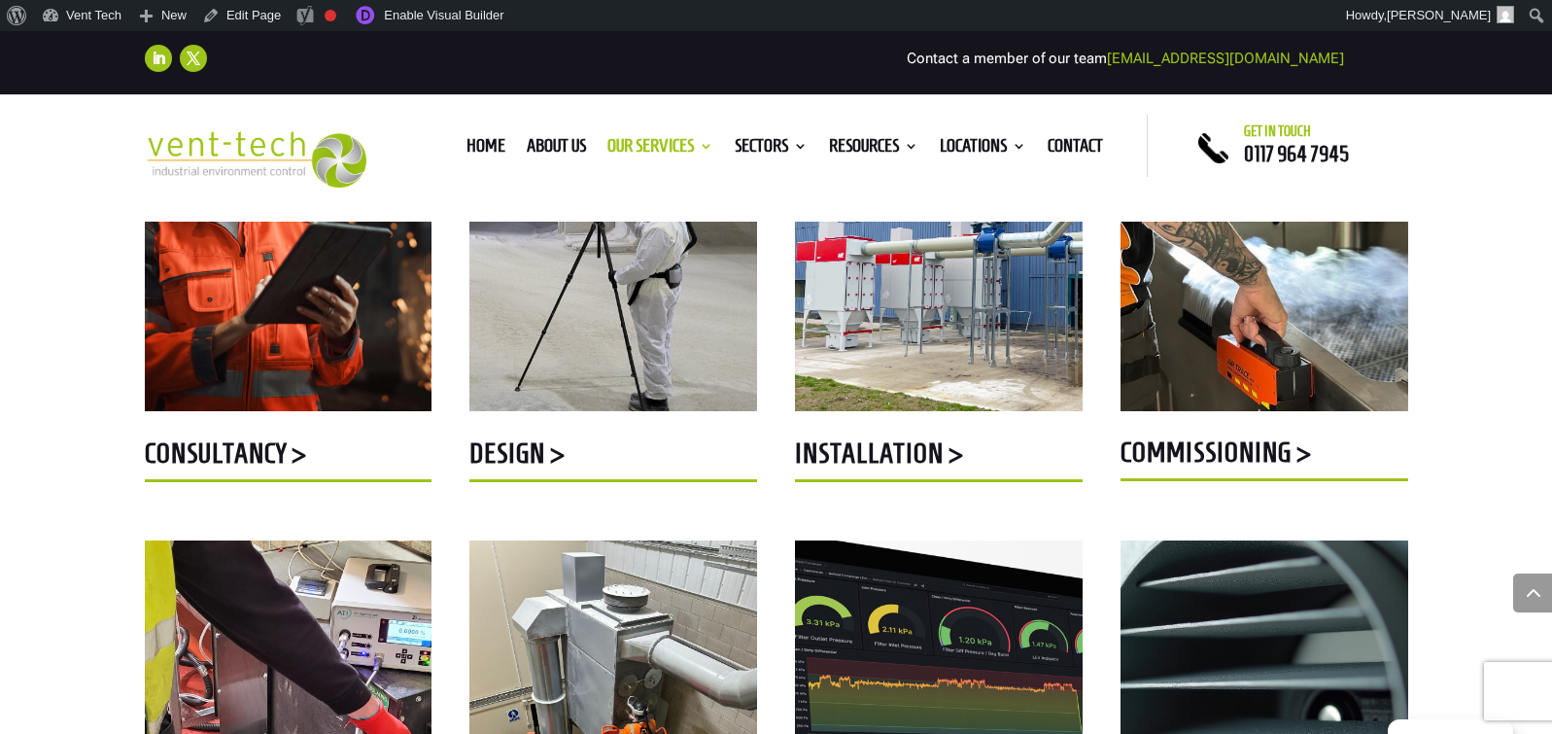
scroll to position [946, 0]
click at [633, 275] on img at bounding box center [613, 225] width 288 height 371
click at [526, 450] on h5 "Design >" at bounding box center [613, 459] width 288 height 38
click at [960, 289] on img at bounding box center [939, 225] width 288 height 371
click at [871, 464] on h5 "Installation >" at bounding box center [939, 459] width 288 height 38
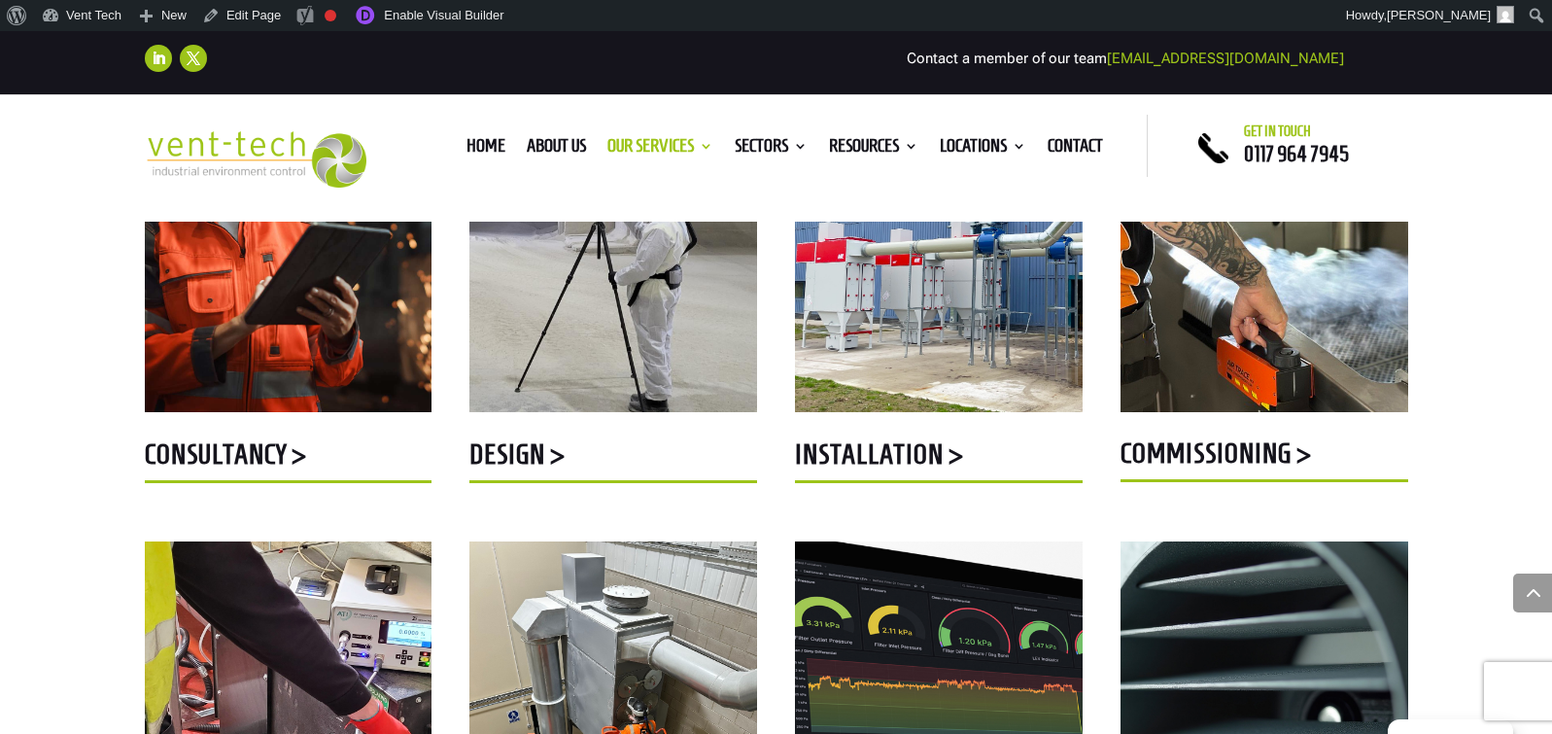
click at [1275, 354] on img at bounding box center [1264, 225] width 288 height 371
click at [1249, 453] on h5 "commissioning >" at bounding box center [1264, 458] width 288 height 38
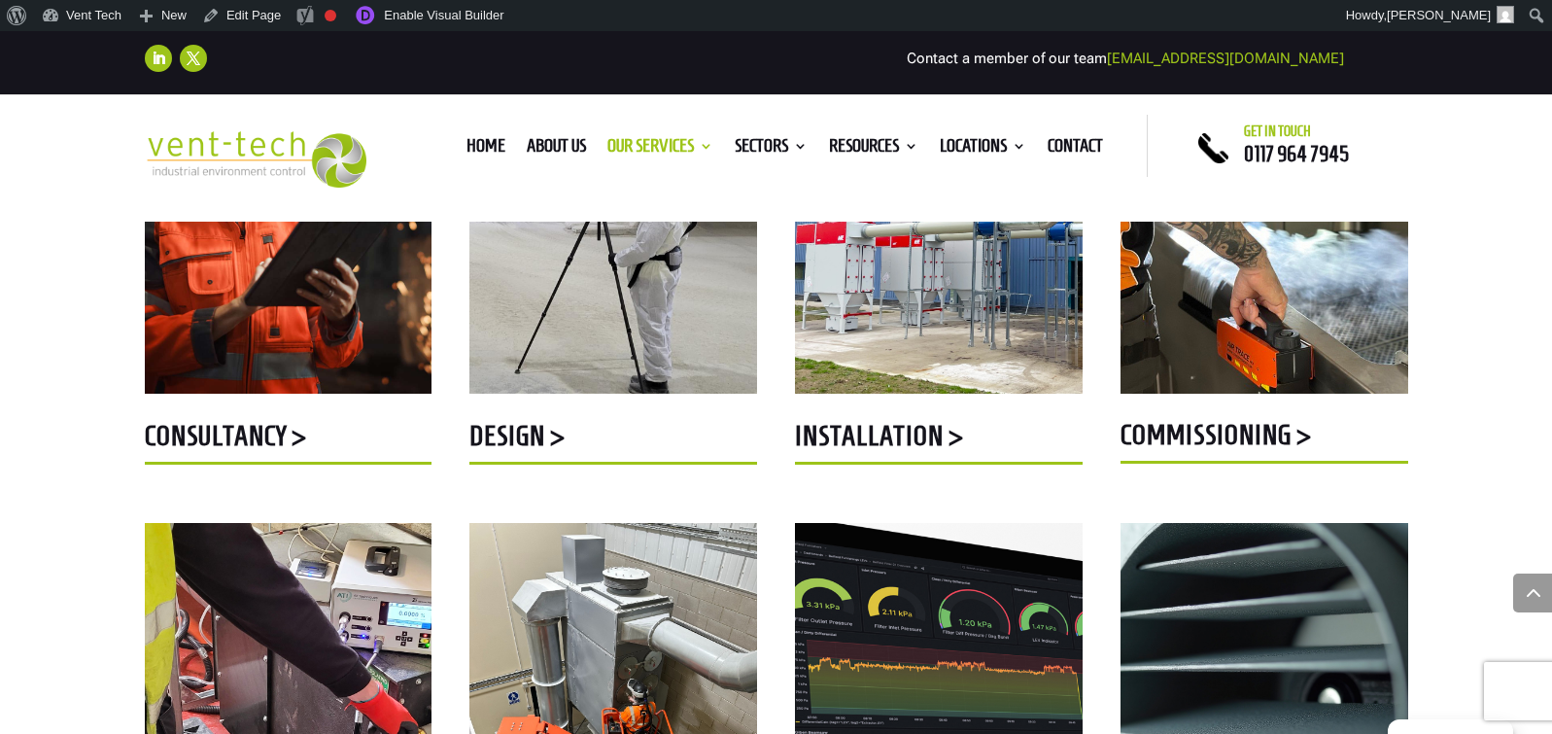
scroll to position [1211, 0]
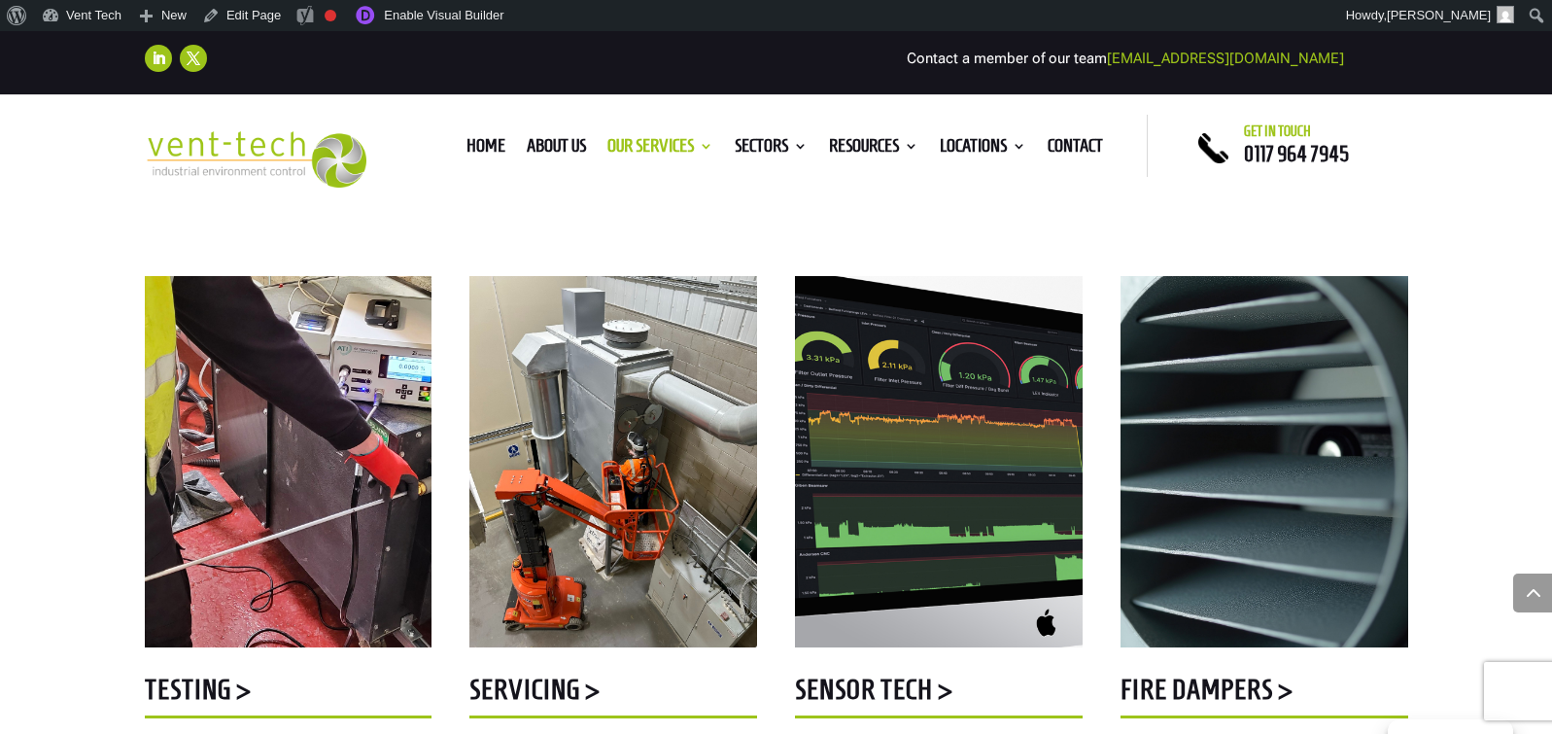
click at [306, 399] on img at bounding box center [289, 461] width 288 height 371
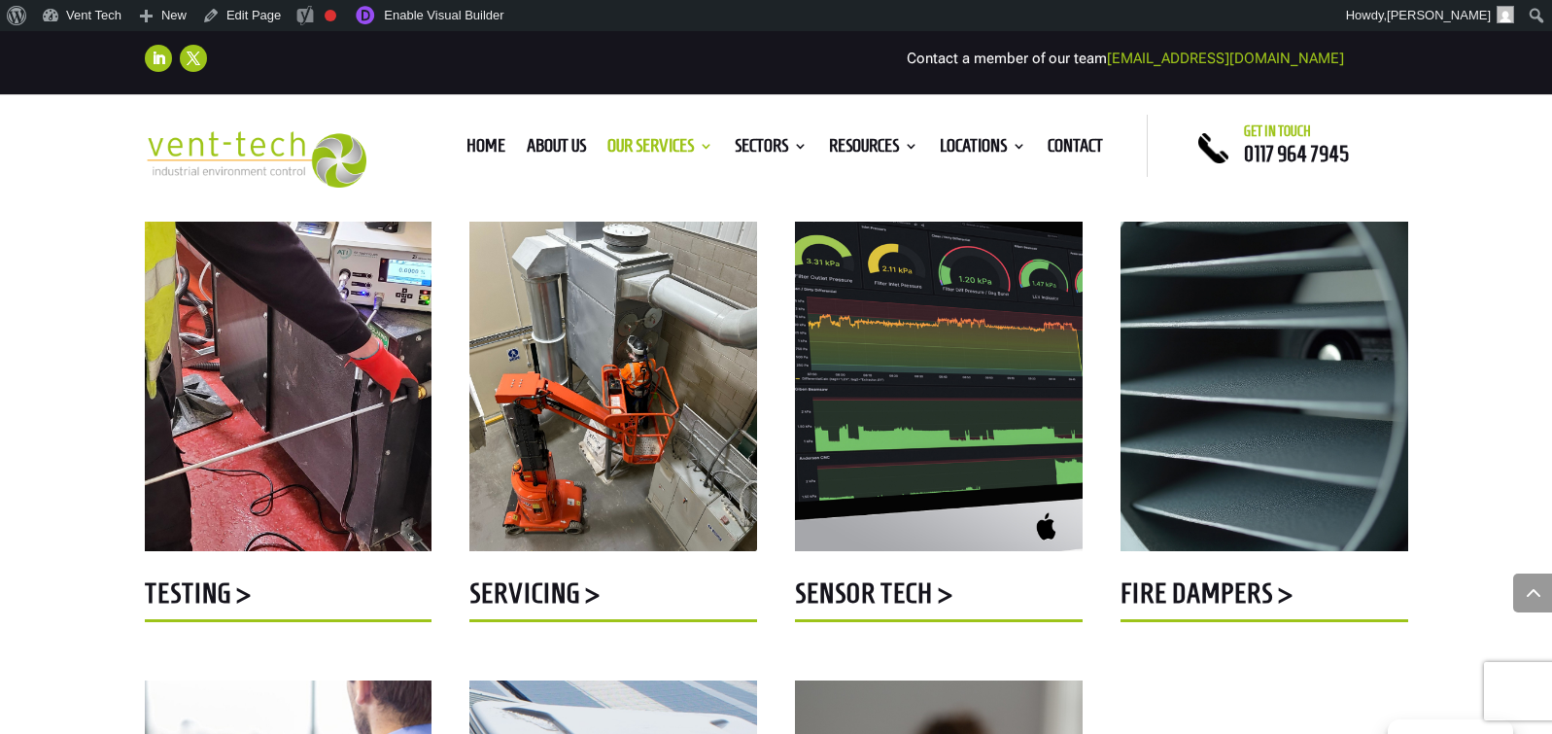
scroll to position [1320, 0]
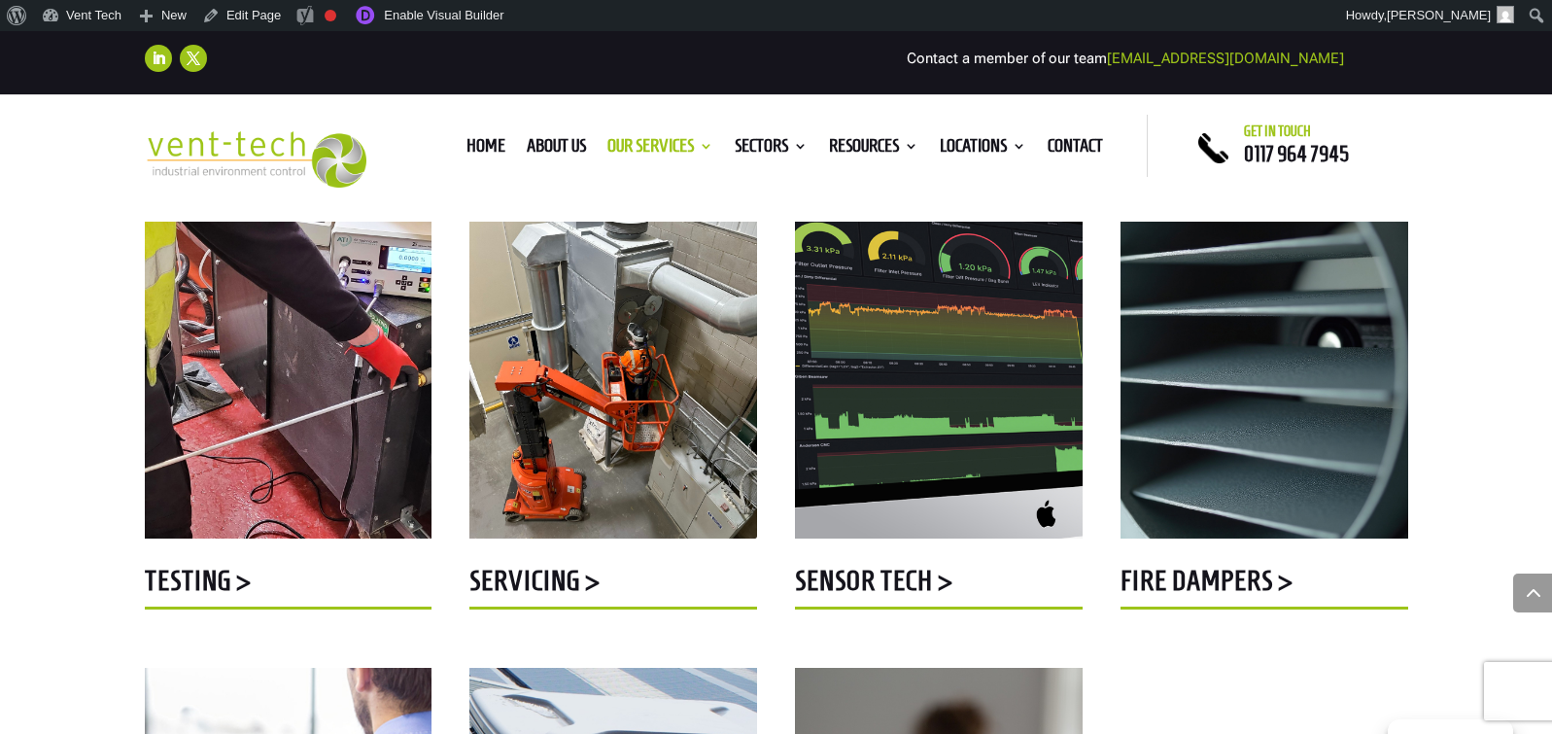
click at [177, 589] on h5 "Testing >" at bounding box center [289, 586] width 288 height 38
click at [661, 395] on img at bounding box center [613, 352] width 288 height 371
click at [518, 573] on h5 "Servicing >" at bounding box center [613, 586] width 288 height 38
click at [966, 378] on img at bounding box center [939, 353] width 288 height 372
click at [893, 584] on h5 "Sensor Tech >" at bounding box center [939, 586] width 288 height 38
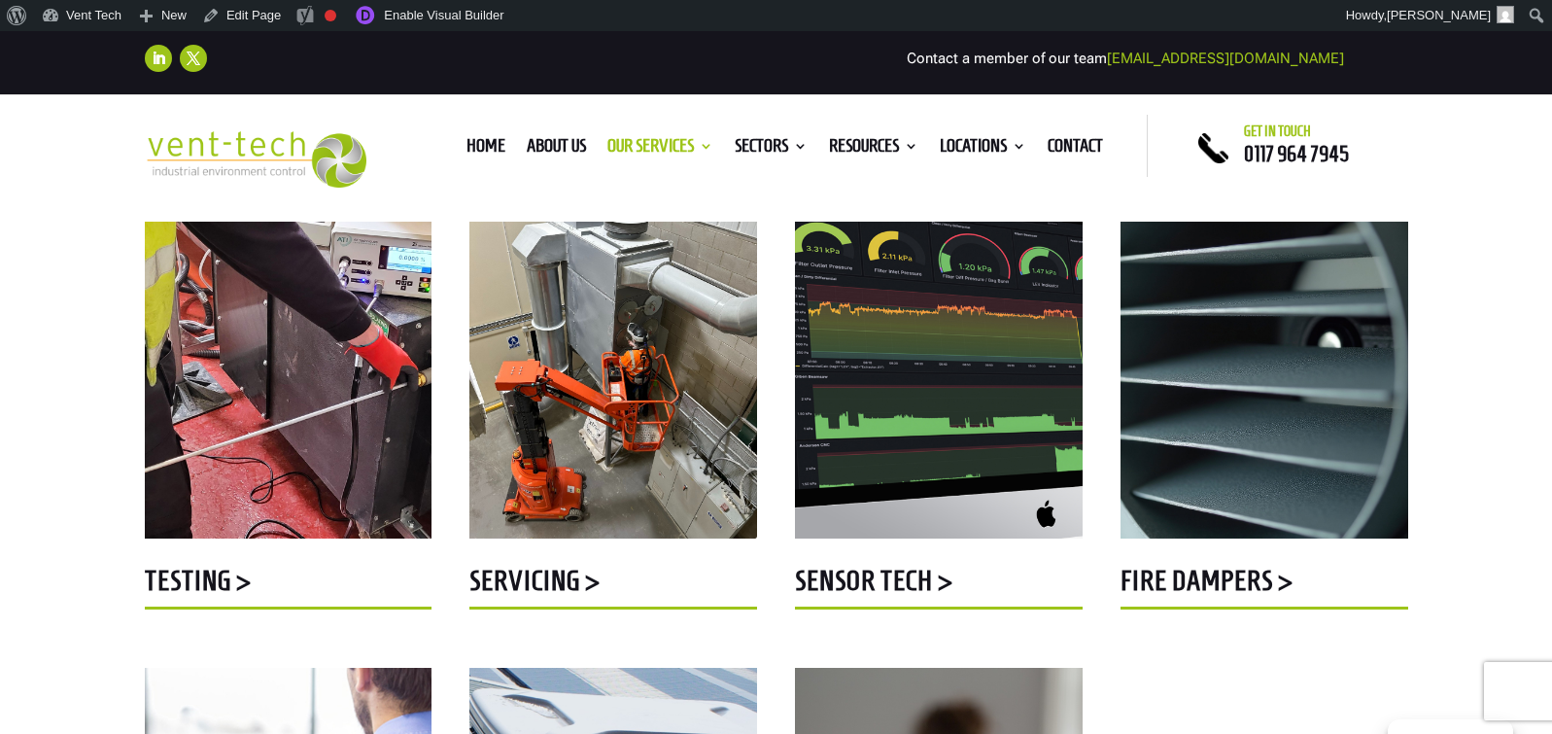
click at [1316, 409] on img at bounding box center [1264, 352] width 288 height 371
click at [1270, 583] on h5 "fire dampers >" at bounding box center [1264, 586] width 288 height 38
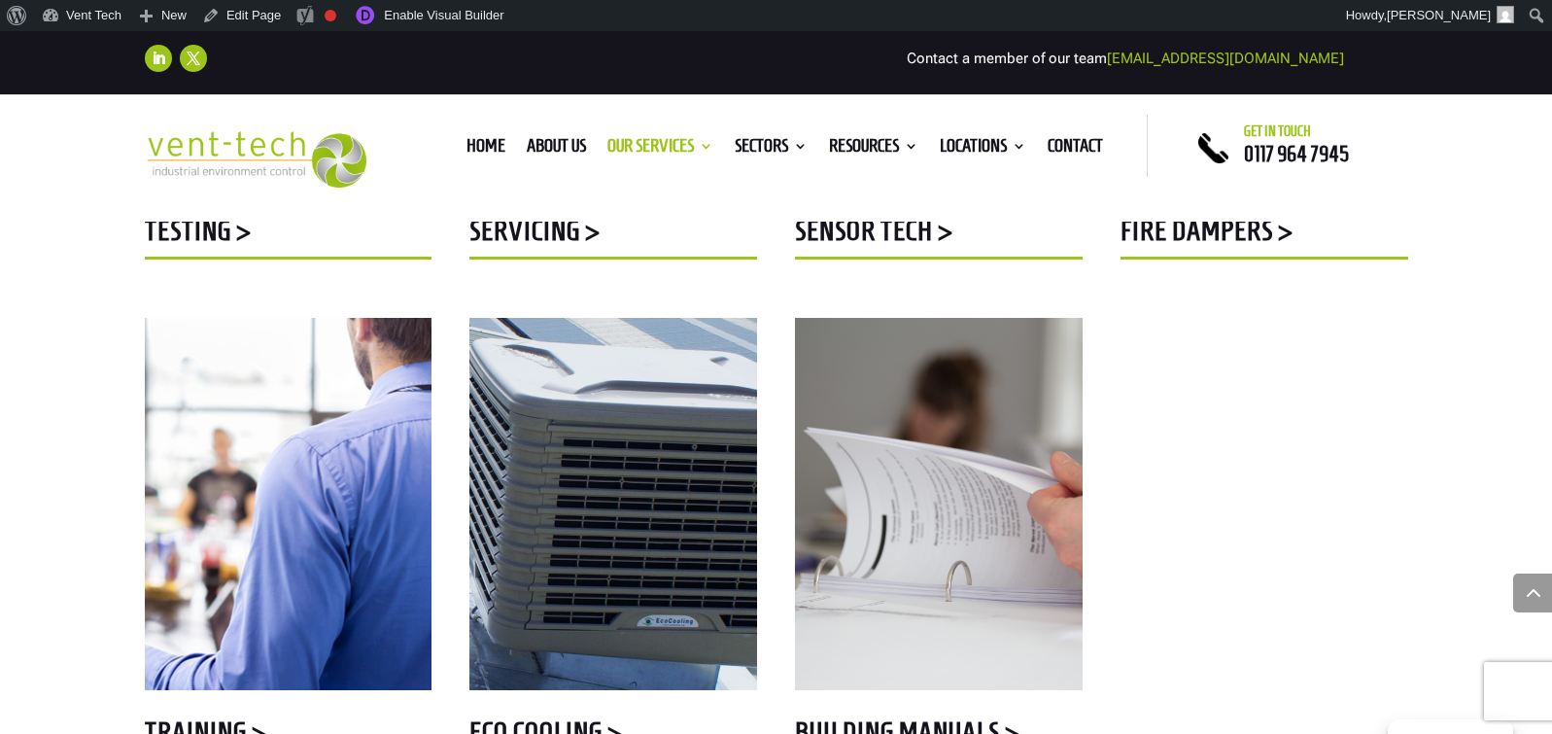
scroll to position [1743, 0]
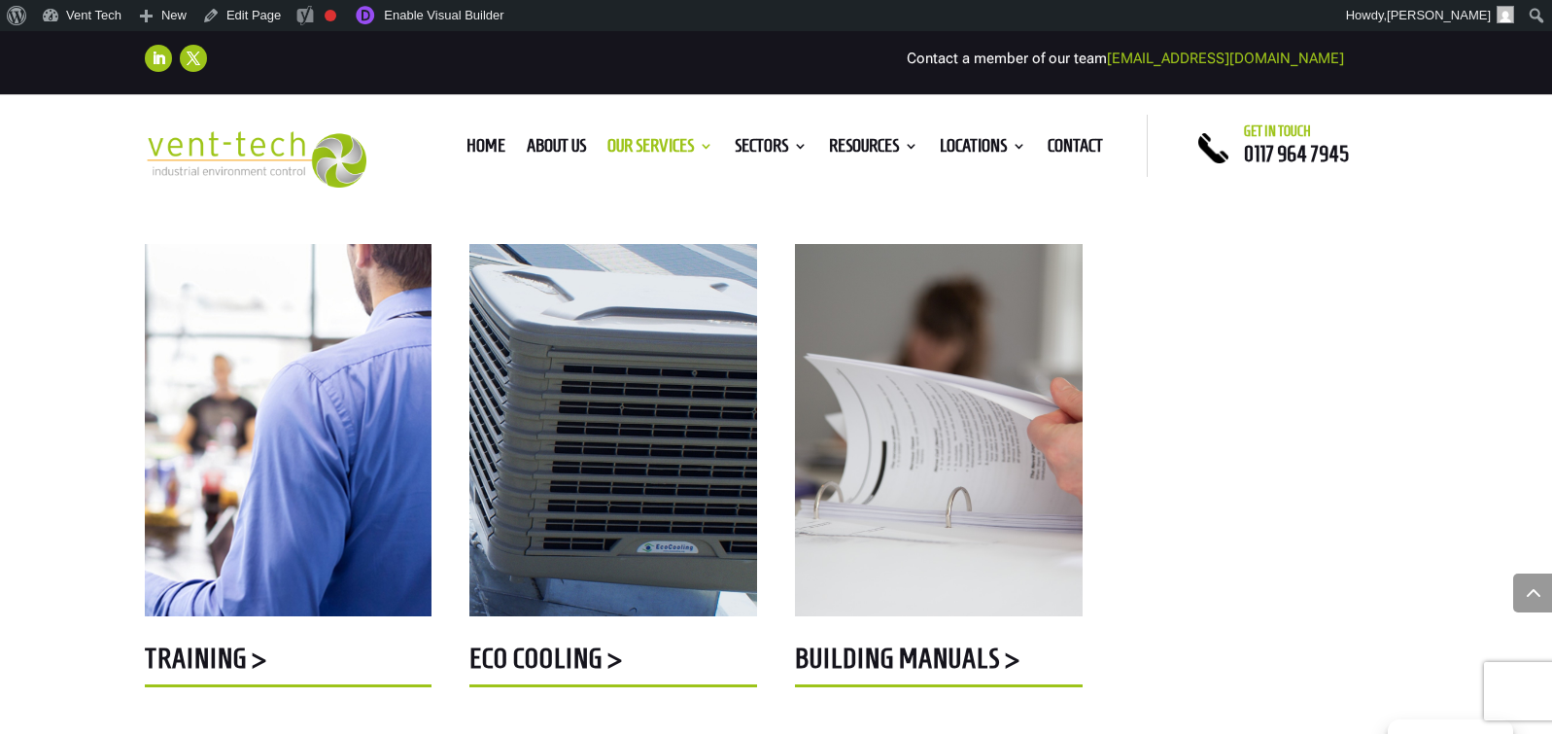
click at [296, 428] on img at bounding box center [289, 429] width 288 height 371
click at [208, 665] on h5 "Training >" at bounding box center [289, 663] width 288 height 38
click at [658, 395] on img at bounding box center [613, 429] width 288 height 371
click at [583, 657] on h5 "Eco Cooling >" at bounding box center [613, 663] width 288 height 38
click at [912, 508] on img at bounding box center [939, 429] width 288 height 371
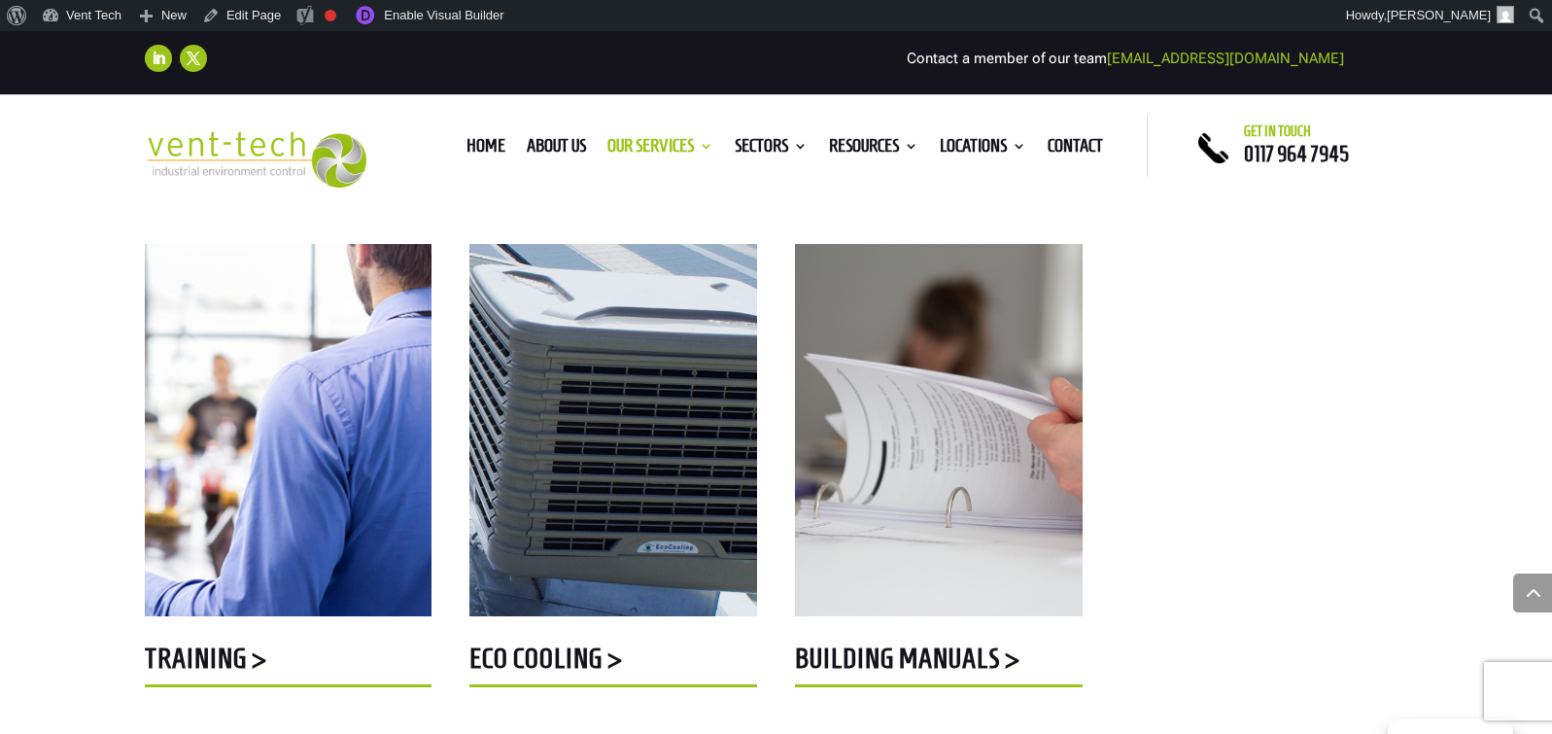
click at [919, 663] on h5 "building manuals >" at bounding box center [939, 663] width 288 height 38
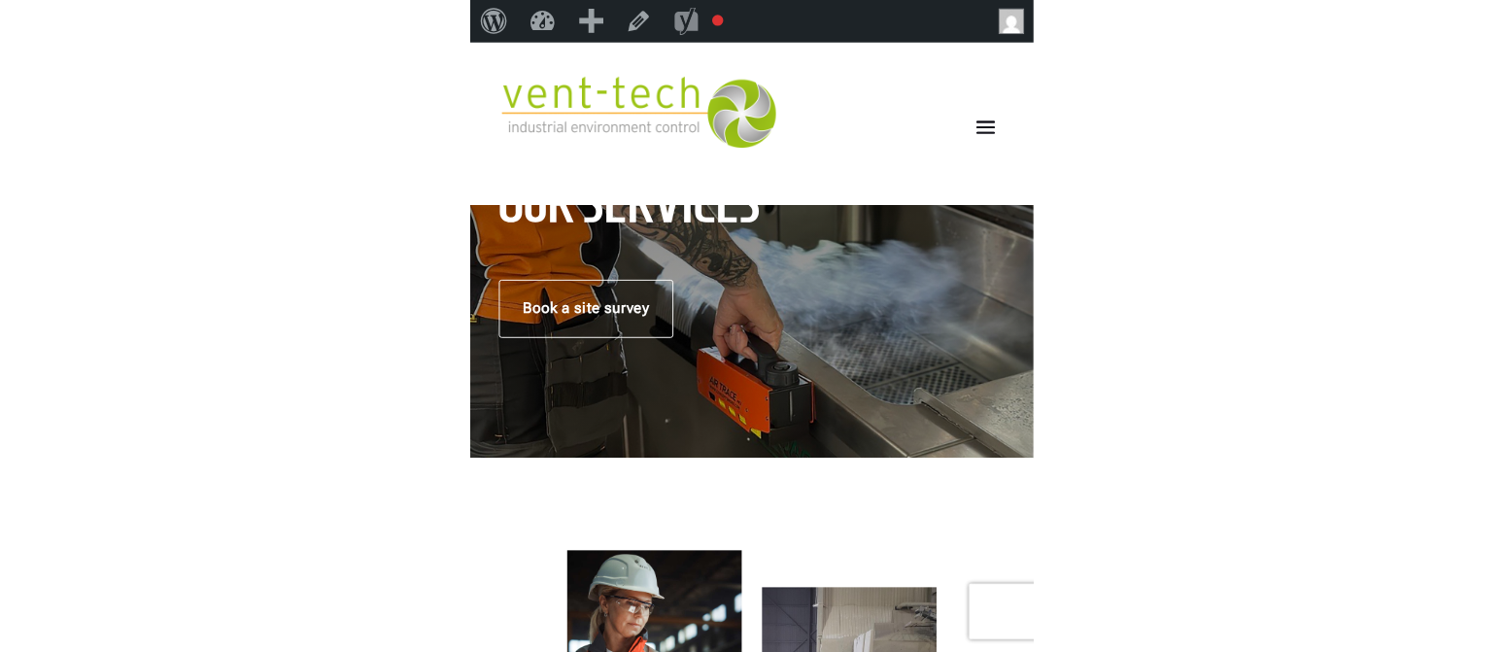
scroll to position [502, 0]
